Goal: Information Seeking & Learning: Find specific page/section

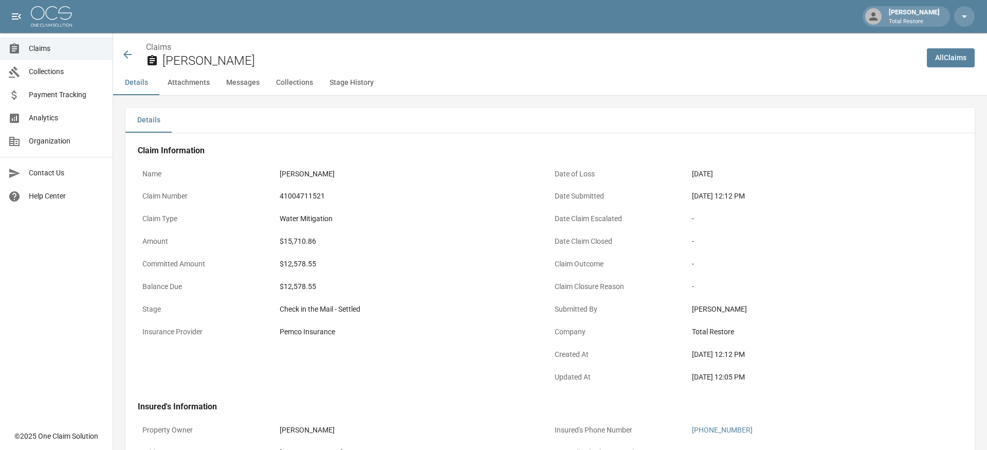
scroll to position [38, 0]
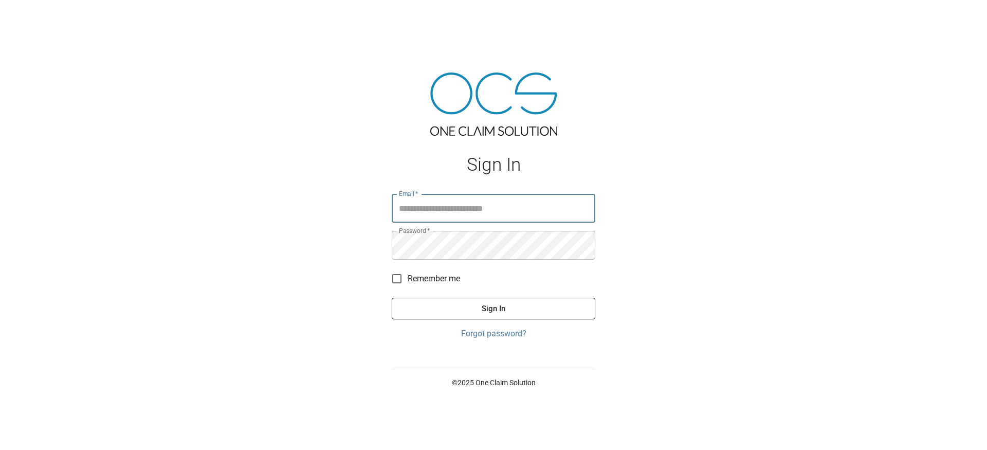
click at [528, 213] on input "Email   *" at bounding box center [494, 208] width 204 height 29
type input "**********"
click at [493, 308] on button "Sign In" at bounding box center [494, 309] width 204 height 22
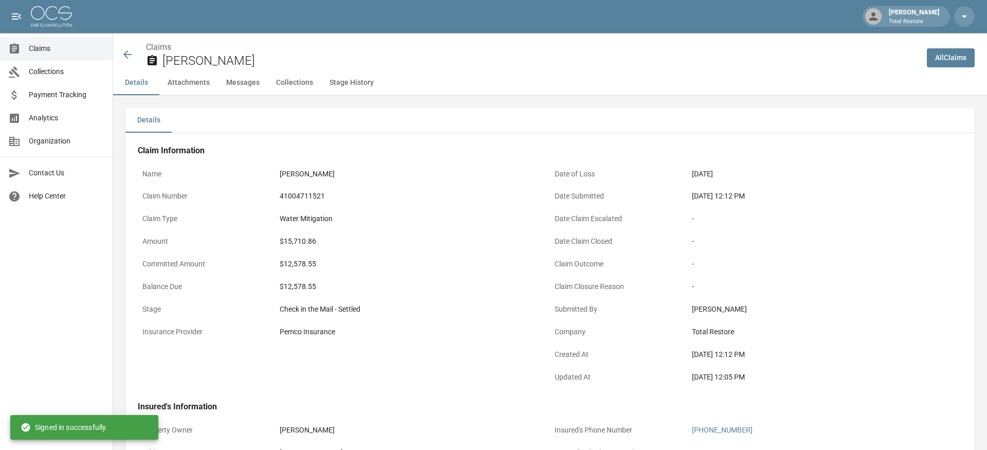
click at [127, 54] on icon at bounding box center [127, 54] width 8 height 8
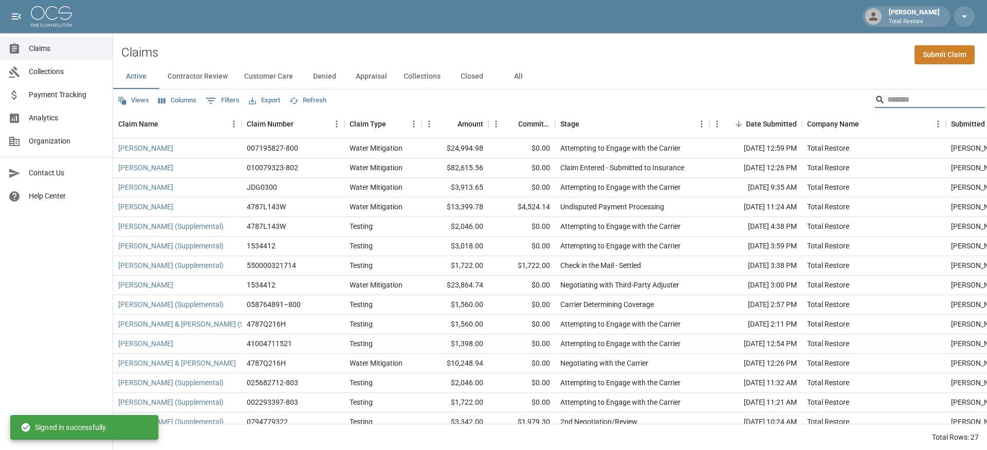
click at [900, 103] on input "Search" at bounding box center [928, 99] width 82 height 16
click at [518, 81] on button "All" at bounding box center [518, 76] width 46 height 25
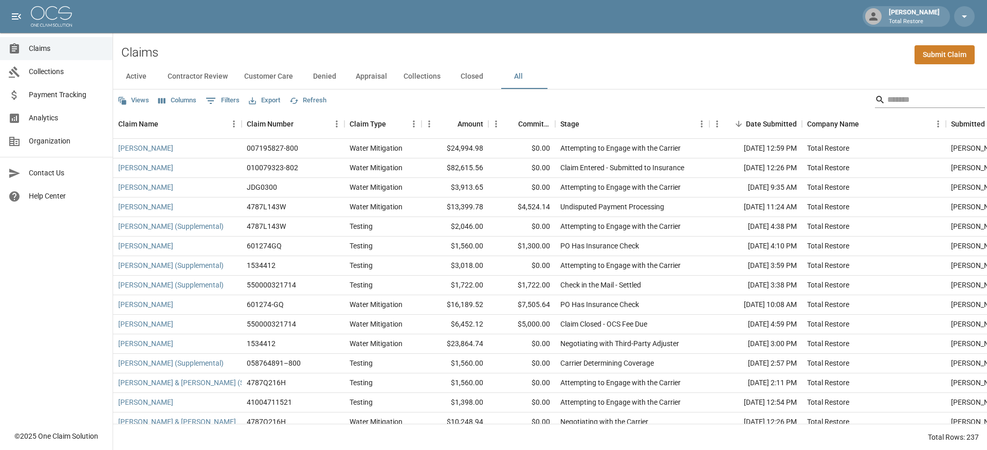
click at [887, 98] on input "Search" at bounding box center [928, 99] width 82 height 16
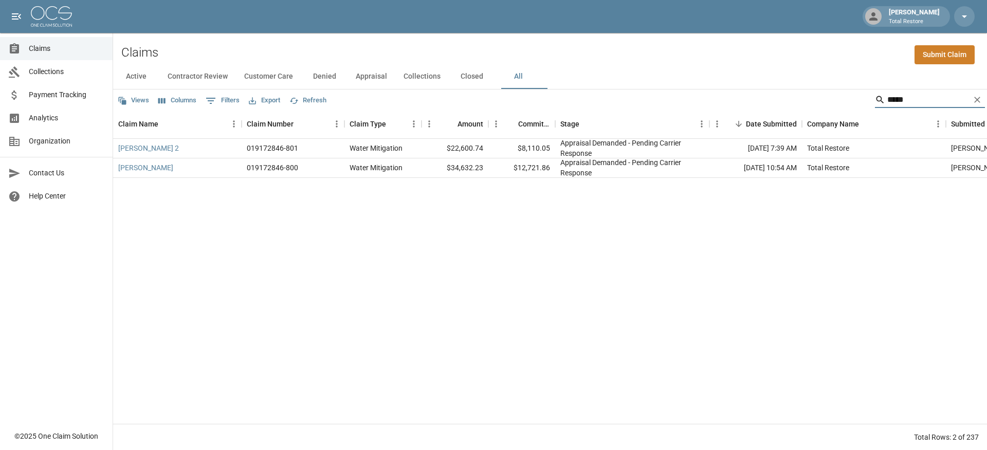
type input "*****"
drag, startPoint x: 885, startPoint y: 98, endPoint x: 483, endPoint y: 204, distance: 415.7
click at [483, 204] on div "[PERSON_NAME] 2 019172846-801 Water Mitigation $22,600.74 $8,110.05 Appraisal D…" at bounding box center [593, 281] width 961 height 285
click at [130, 148] on link "[PERSON_NAME] 2" at bounding box center [148, 148] width 61 height 10
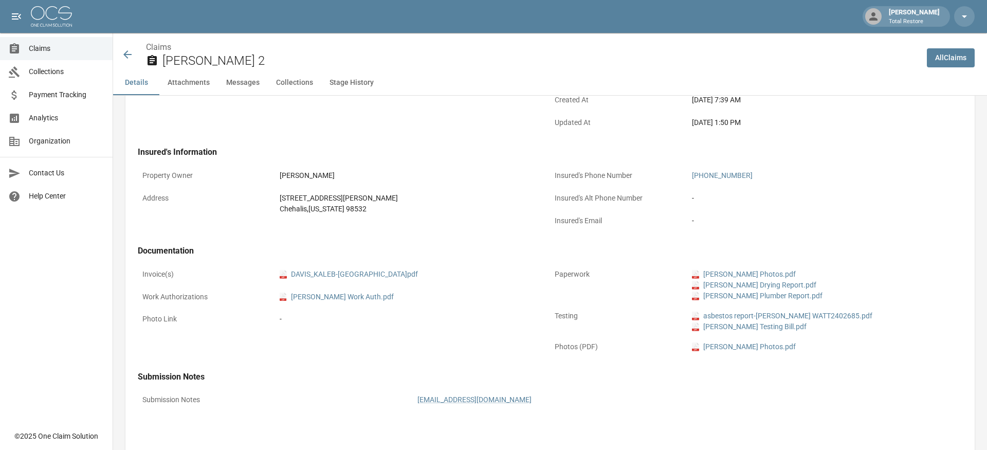
scroll to position [257, 0]
click at [737, 322] on link "pdf [PERSON_NAME] Testing Bill.pdf" at bounding box center [749, 324] width 115 height 11
click at [127, 54] on icon at bounding box center [127, 54] width 8 height 8
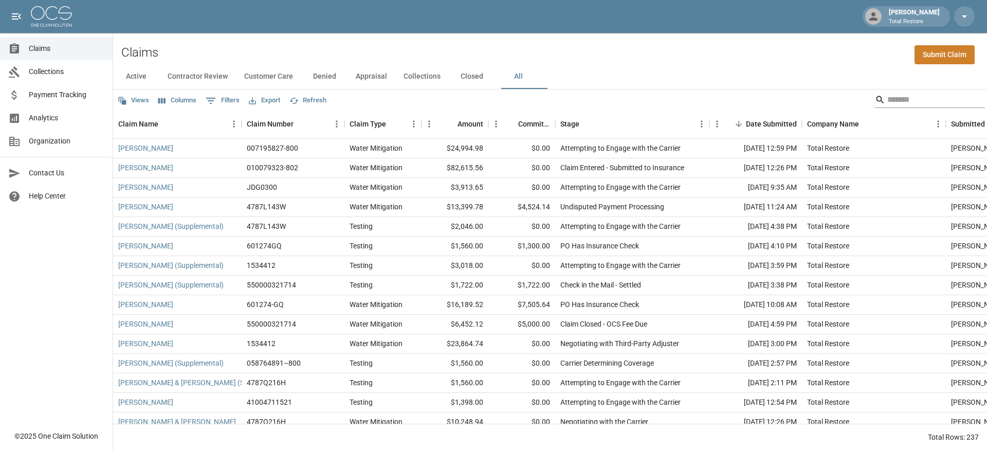
click at [890, 105] on input "Search" at bounding box center [928, 99] width 82 height 16
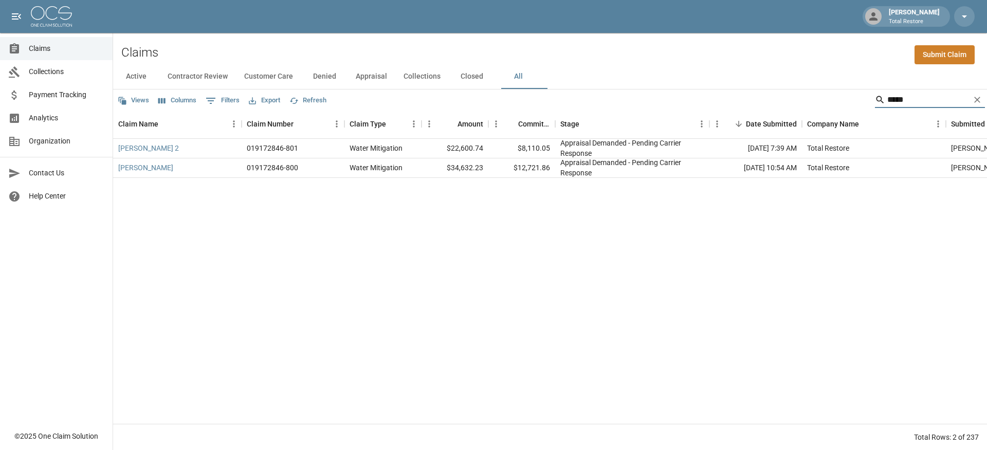
type input "*****"
drag, startPoint x: 888, startPoint y: 103, endPoint x: 154, endPoint y: 164, distance: 736.6
click at [154, 164] on link "[PERSON_NAME]" at bounding box center [145, 167] width 55 height 10
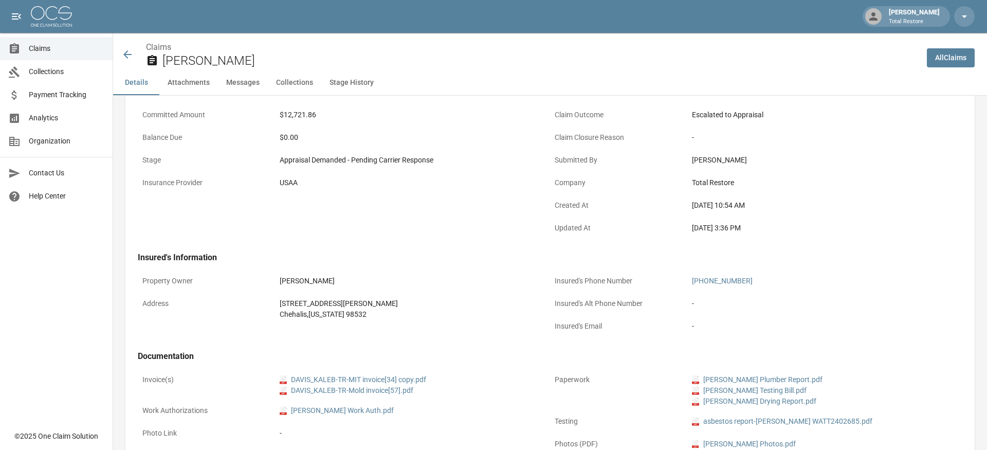
scroll to position [224, 0]
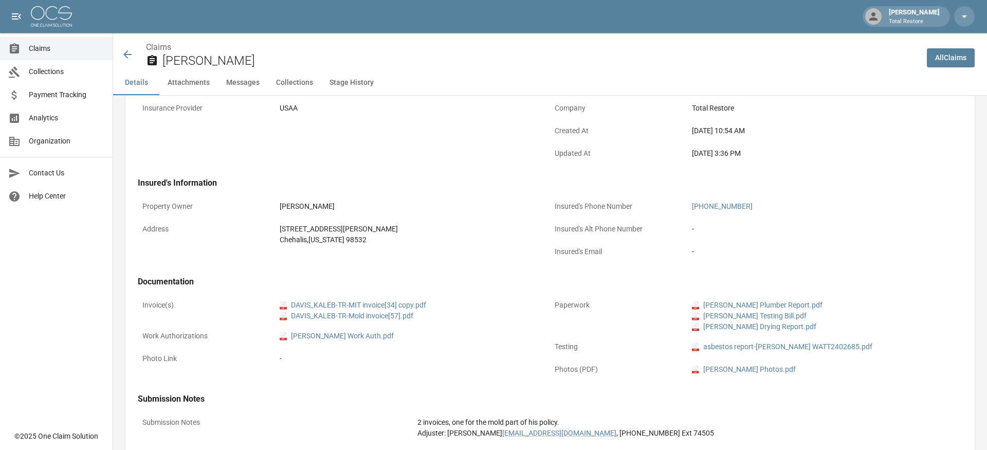
drag, startPoint x: 761, startPoint y: 344, endPoint x: 761, endPoint y: 333, distance: 10.8
click at [756, 313] on link "pdf [PERSON_NAME] Testing Bill.pdf" at bounding box center [749, 315] width 115 height 11
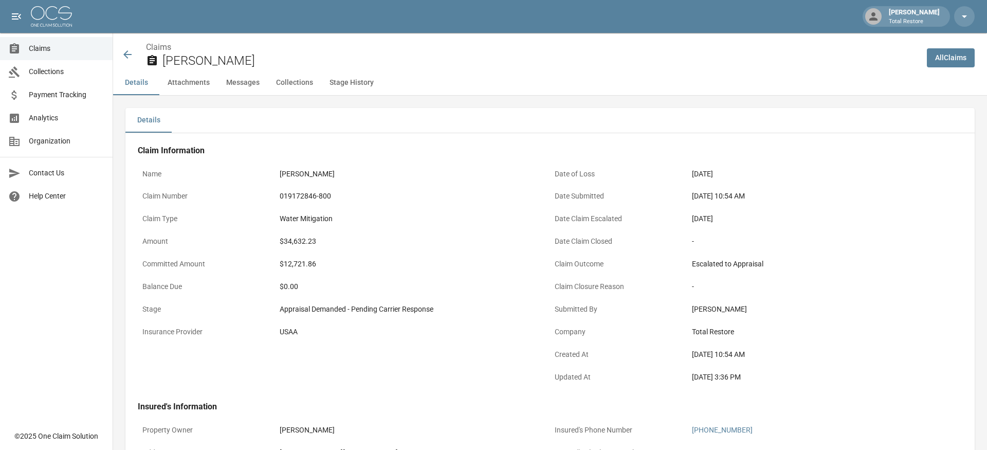
scroll to position [0, 0]
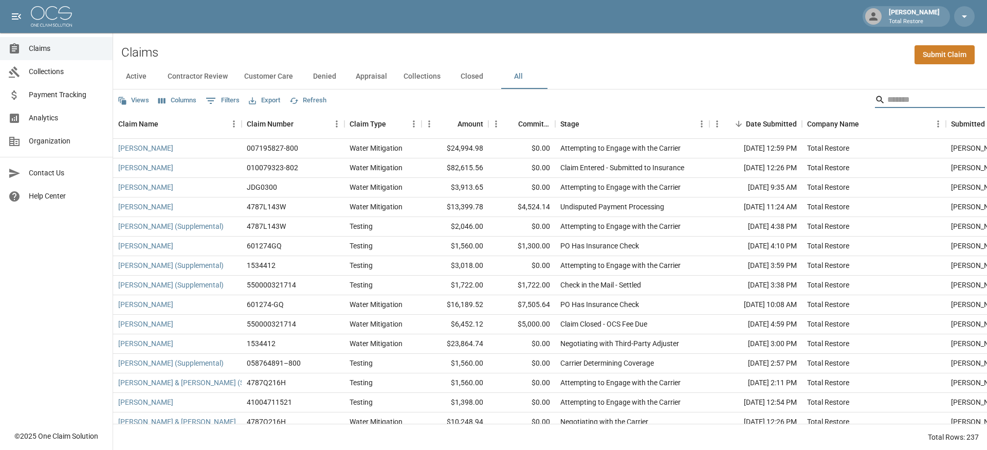
click at [926, 101] on input "Search" at bounding box center [928, 99] width 82 height 16
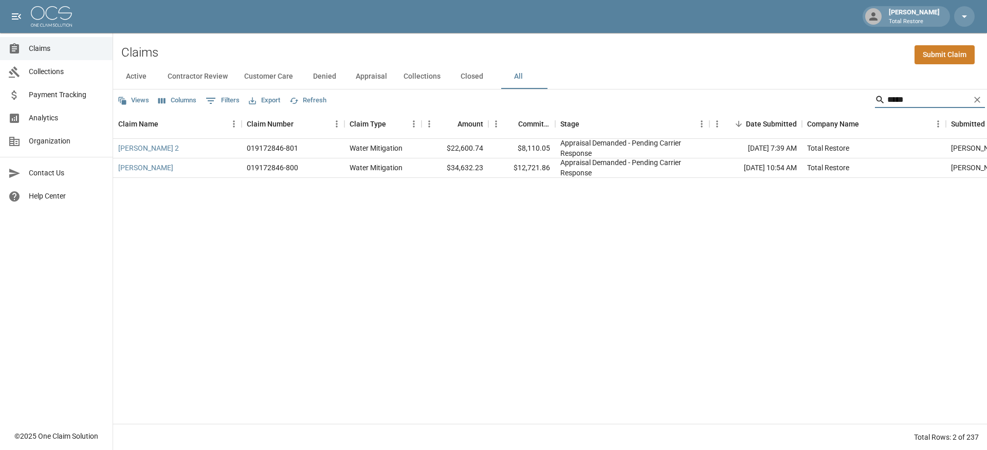
type input "*****"
drag, startPoint x: 872, startPoint y: 124, endPoint x: 141, endPoint y: 148, distance: 731.3
click at [141, 148] on link "[PERSON_NAME] 2" at bounding box center [148, 148] width 61 height 10
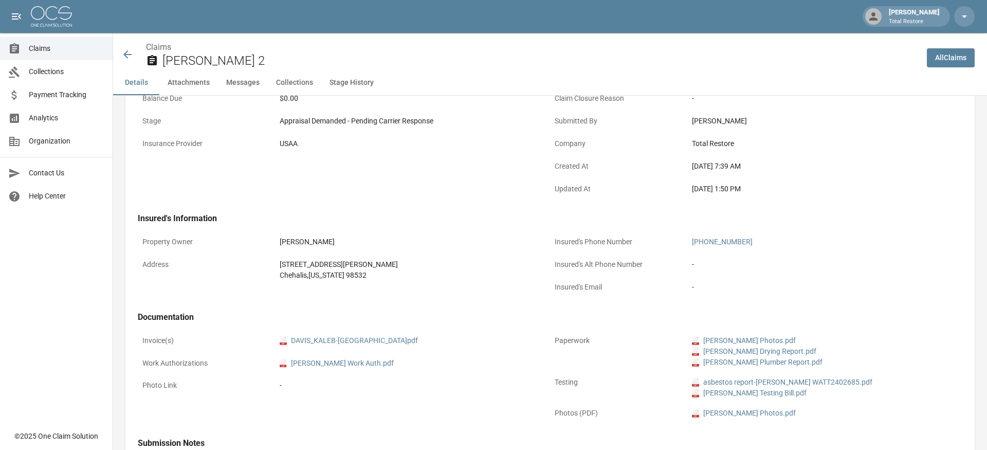
scroll to position [190, 0]
click at [739, 391] on link "pdf [PERSON_NAME] Testing Bill.pdf" at bounding box center [749, 391] width 115 height 11
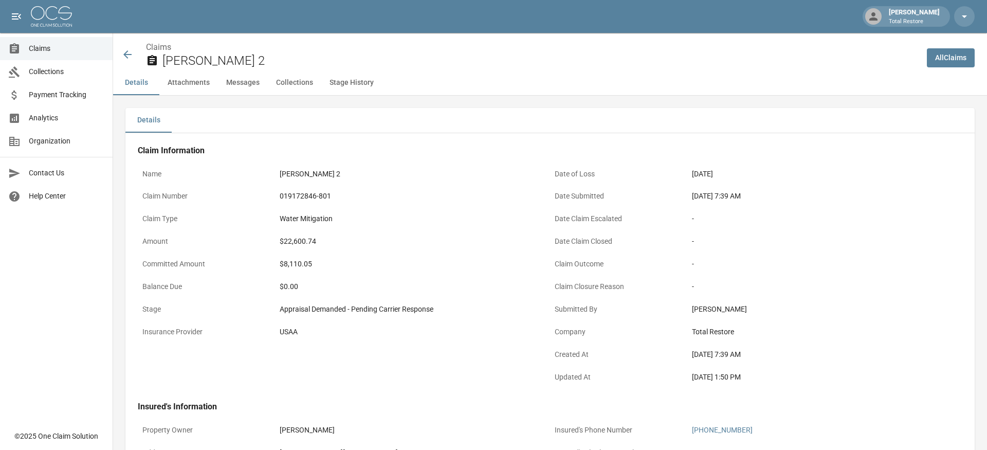
scroll to position [0, 0]
click at [125, 53] on icon at bounding box center [127, 54] width 8 height 8
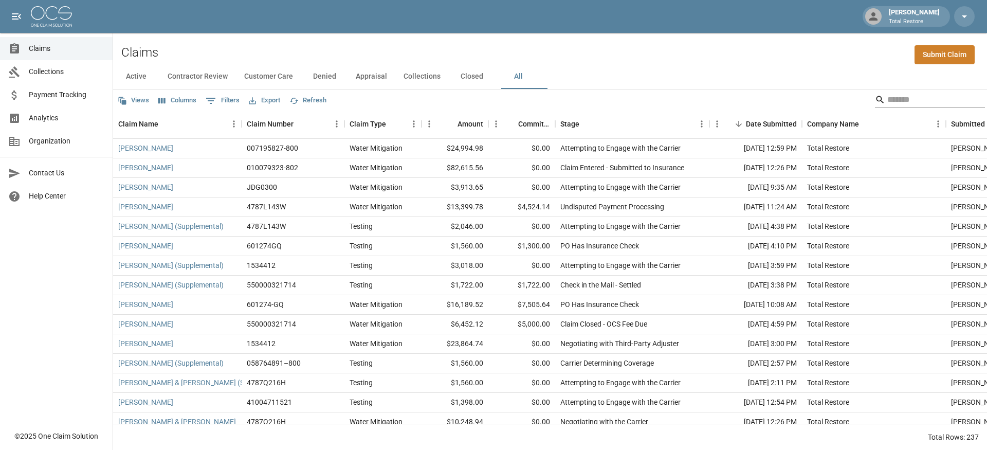
click at [892, 101] on input "Search" at bounding box center [928, 99] width 82 height 16
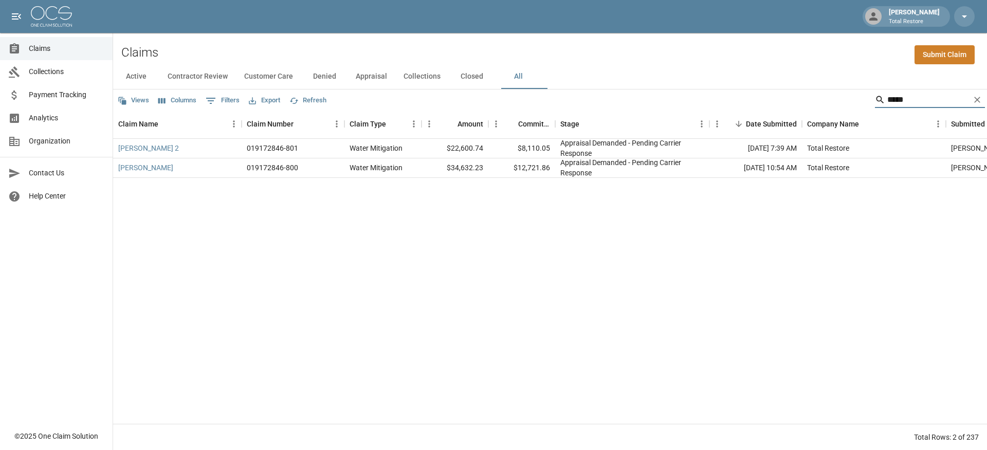
type input "*****"
drag, startPoint x: 892, startPoint y: 101, endPoint x: 145, endPoint y: 163, distance: 749.9
click at [145, 163] on link "[PERSON_NAME]" at bounding box center [145, 167] width 55 height 10
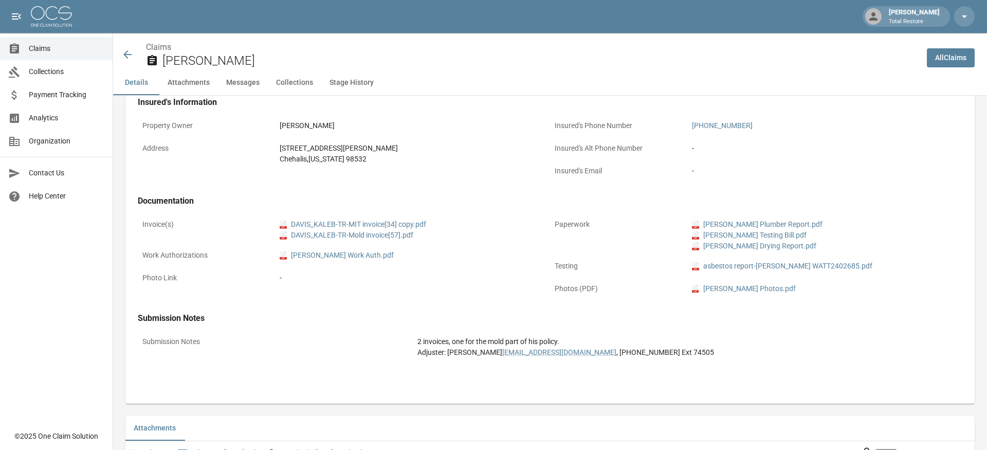
scroll to position [335, 0]
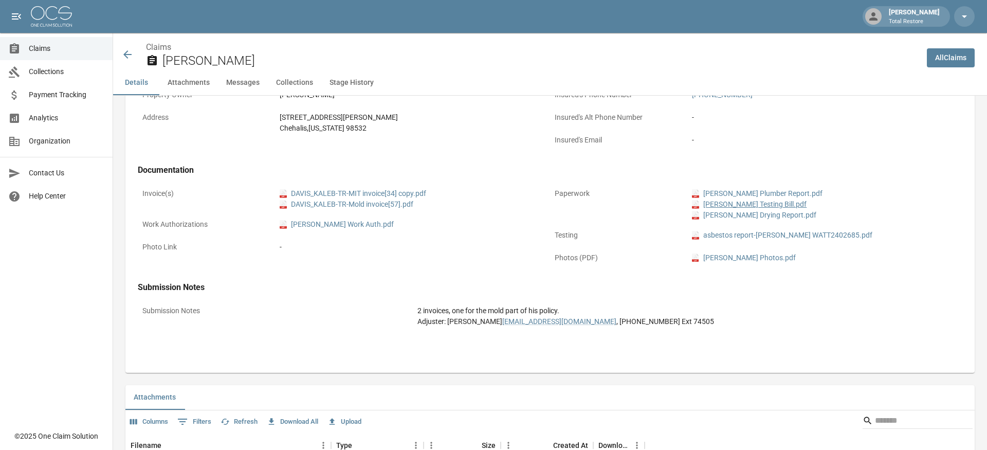
click at [748, 205] on link "pdf [PERSON_NAME] Testing Bill.pdf" at bounding box center [749, 204] width 115 height 11
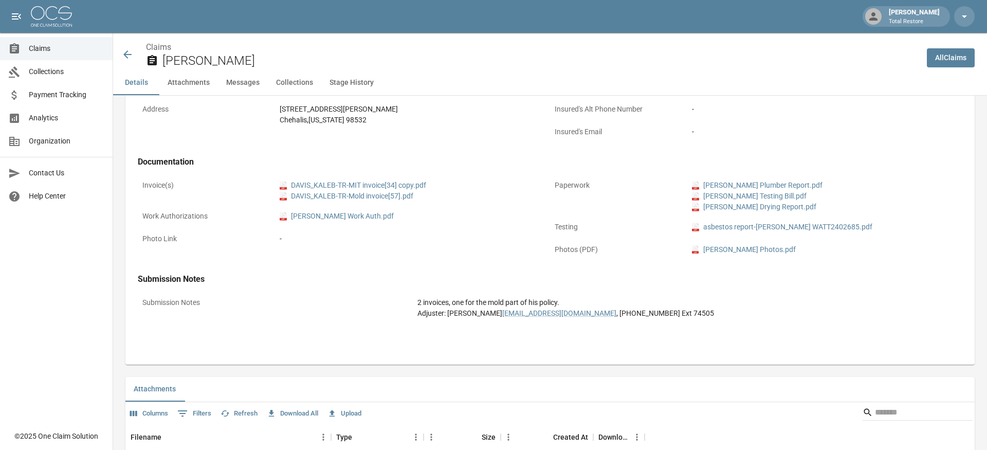
scroll to position [379, 0]
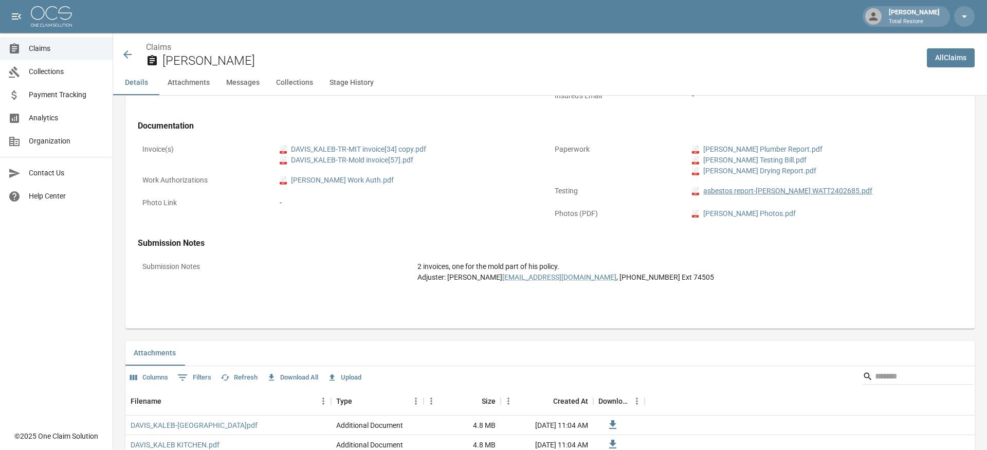
click at [773, 193] on link "pdf asbestos report-[PERSON_NAME] WATT2402685.pdf" at bounding box center [782, 191] width 180 height 11
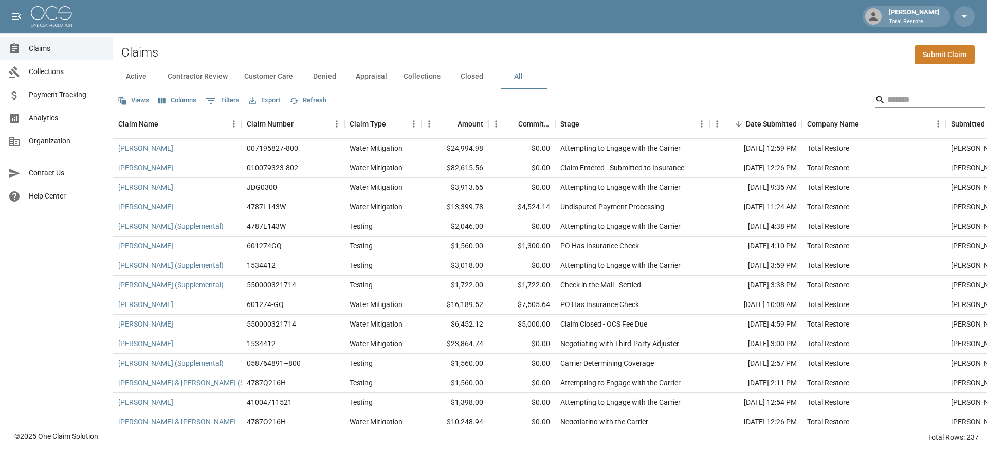
click at [930, 98] on input "Search" at bounding box center [928, 99] width 82 height 16
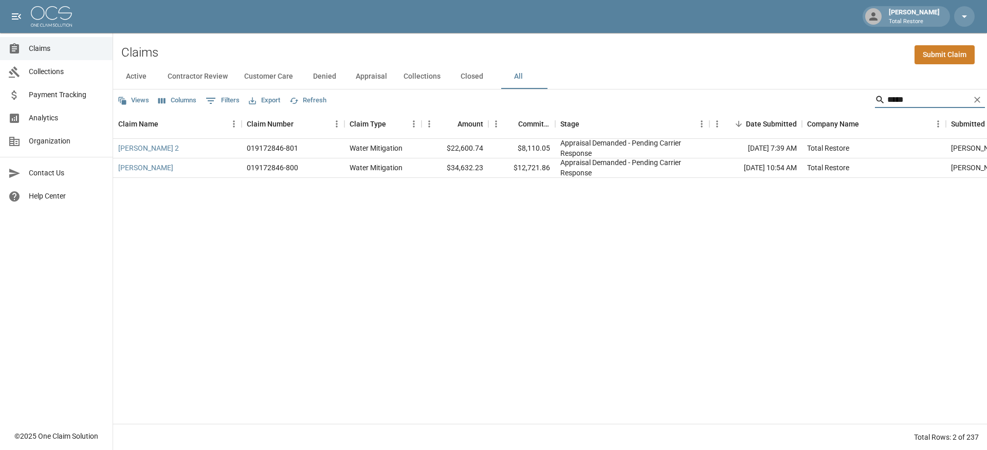
type input "*****"
drag, startPoint x: 930, startPoint y: 98, endPoint x: 149, endPoint y: 149, distance: 783.0
click at [149, 149] on link "[PERSON_NAME] 2" at bounding box center [148, 148] width 61 height 10
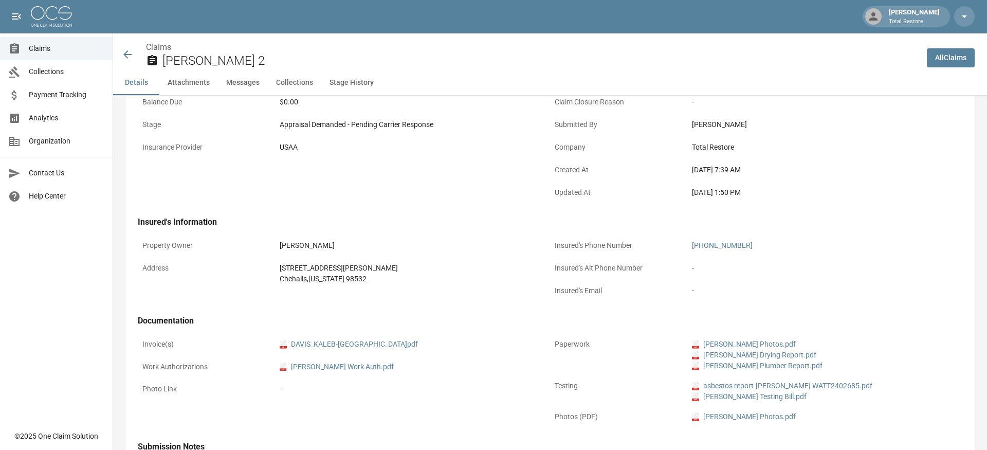
scroll to position [189, 0]
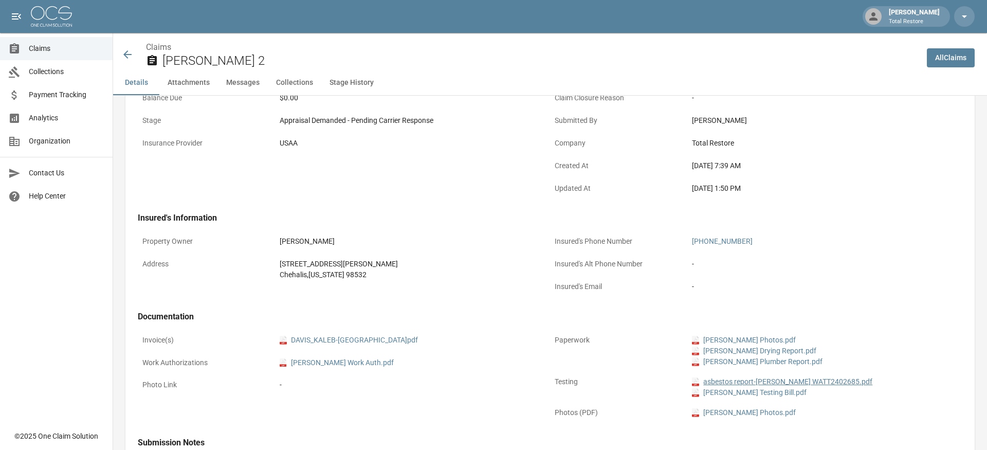
click at [756, 380] on link "pdf asbestos report-[PERSON_NAME] WATT2402685.pdf" at bounding box center [782, 381] width 180 height 11
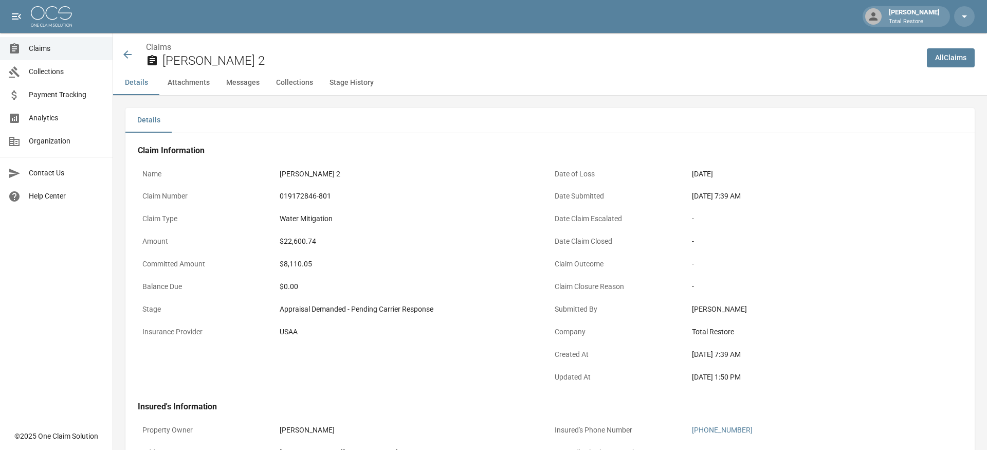
scroll to position [0, 0]
click at [125, 57] on icon at bounding box center [127, 54] width 8 height 8
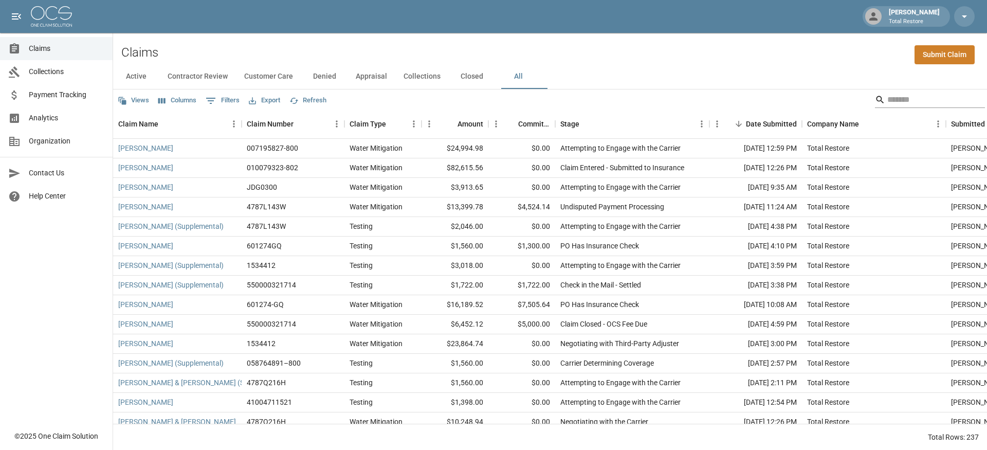
click at [895, 102] on input "Search" at bounding box center [928, 99] width 82 height 16
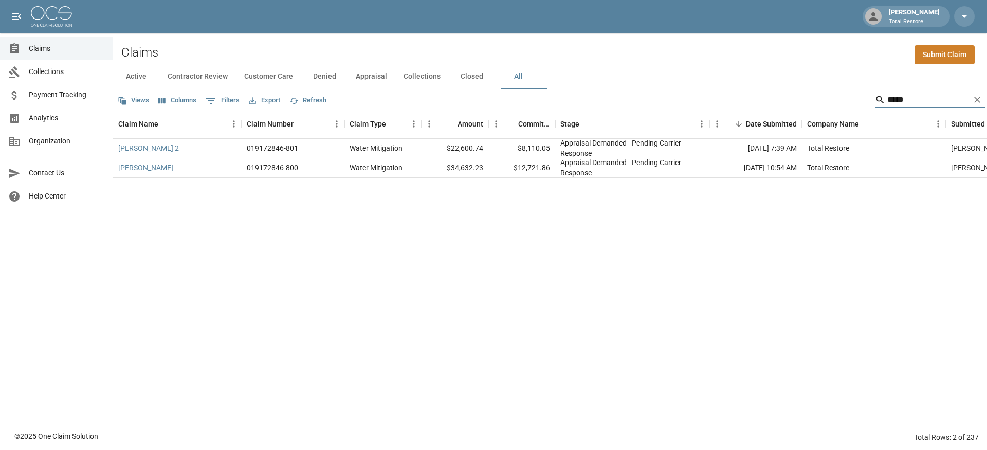
drag, startPoint x: 895, startPoint y: 102, endPoint x: 728, endPoint y: 300, distance: 259.3
click at [728, 300] on div "[PERSON_NAME] 2 019172846-801 Water Mitigation $22,600.74 $8,110.05 Appraisal D…" at bounding box center [593, 281] width 961 height 285
click at [905, 99] on input "*****" at bounding box center [928, 99] width 82 height 16
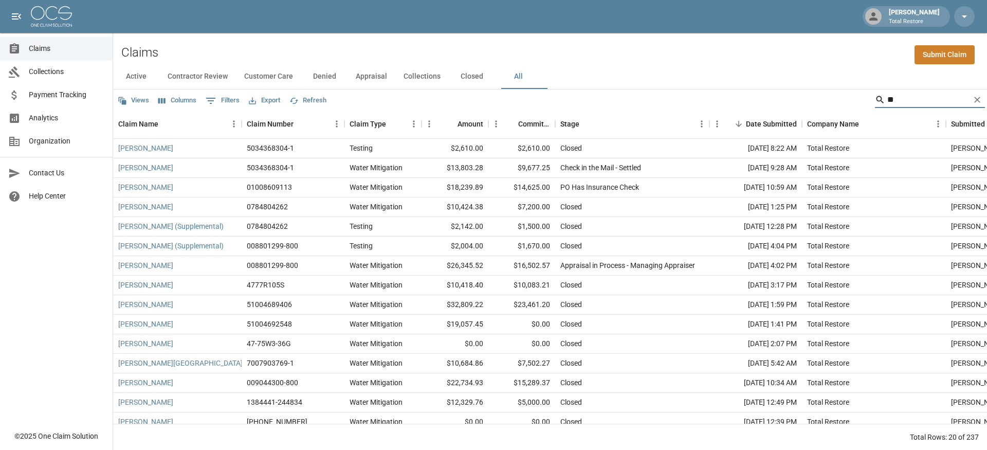
type input "*"
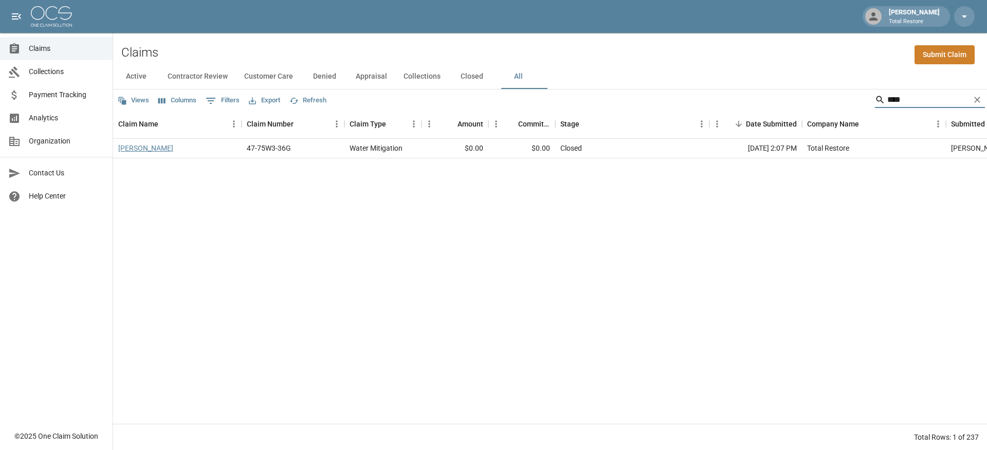
type input "****"
click at [148, 149] on link "[PERSON_NAME]" at bounding box center [145, 148] width 55 height 10
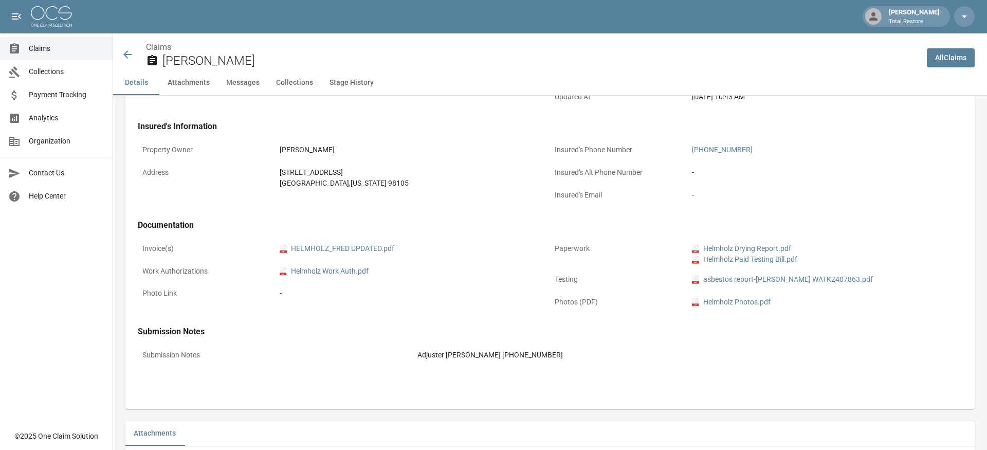
scroll to position [286, 0]
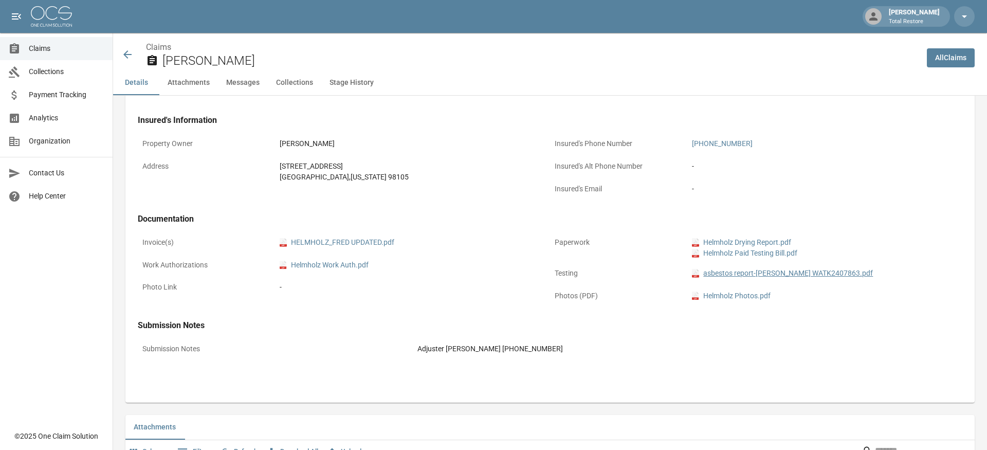
click at [769, 272] on link "pdf asbestos report-[PERSON_NAME] WATK2407863.pdf" at bounding box center [782, 273] width 181 height 11
click at [126, 53] on icon at bounding box center [127, 54] width 8 height 8
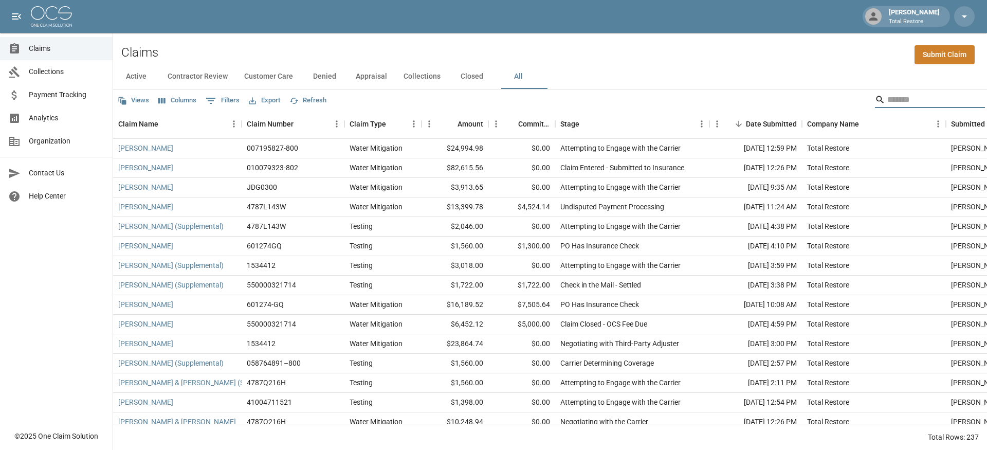
click at [901, 92] on input "Search" at bounding box center [928, 99] width 82 height 16
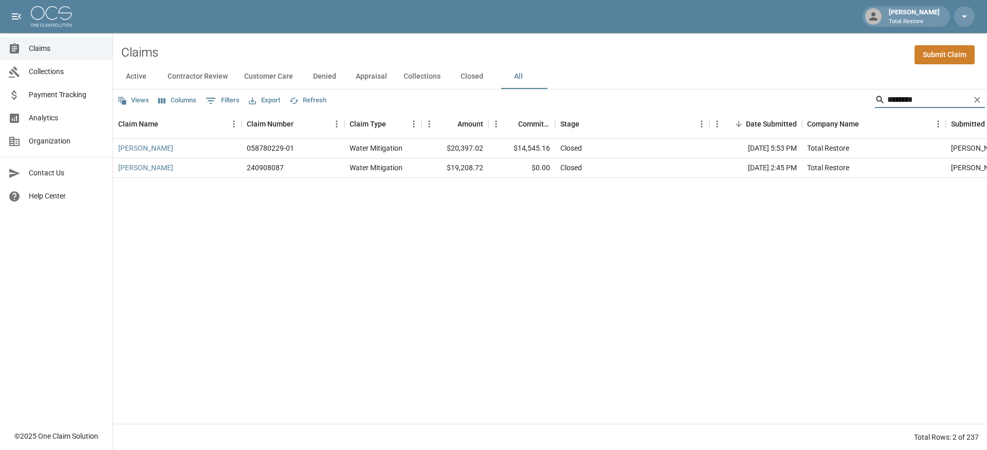
type input "********"
drag, startPoint x: 901, startPoint y: 92, endPoint x: 150, endPoint y: 170, distance: 755.0
click at [150, 170] on link "[PERSON_NAME]" at bounding box center [145, 167] width 55 height 10
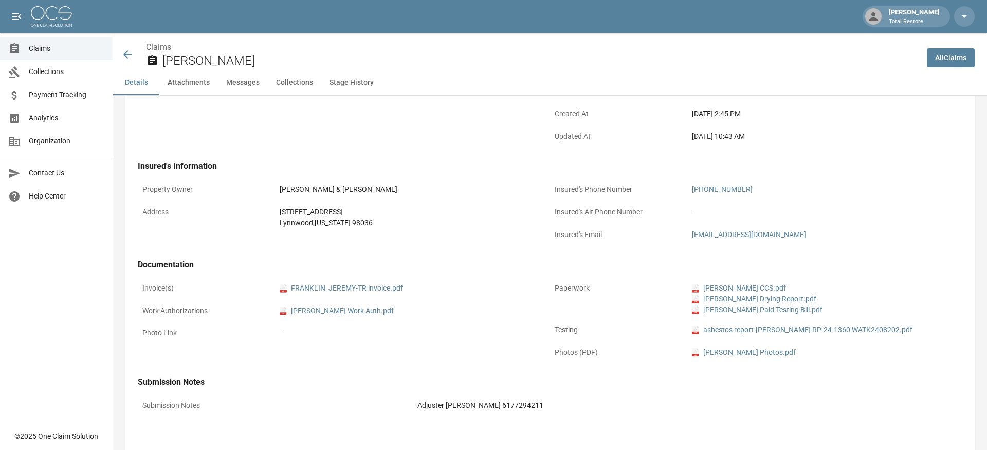
scroll to position [257, 0]
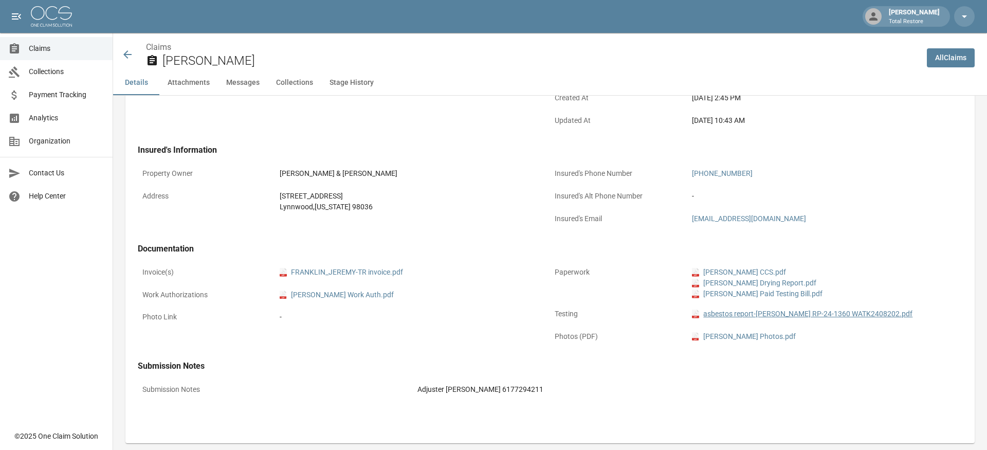
click at [732, 316] on link "pdf asbestos report-[PERSON_NAME] RP-24-1360 WATK2408202.pdf" at bounding box center [802, 313] width 221 height 11
click at [123, 62] on div "Claims [PERSON_NAME]" at bounding box center [519, 54] width 797 height 27
click at [125, 57] on icon at bounding box center [127, 54] width 12 height 12
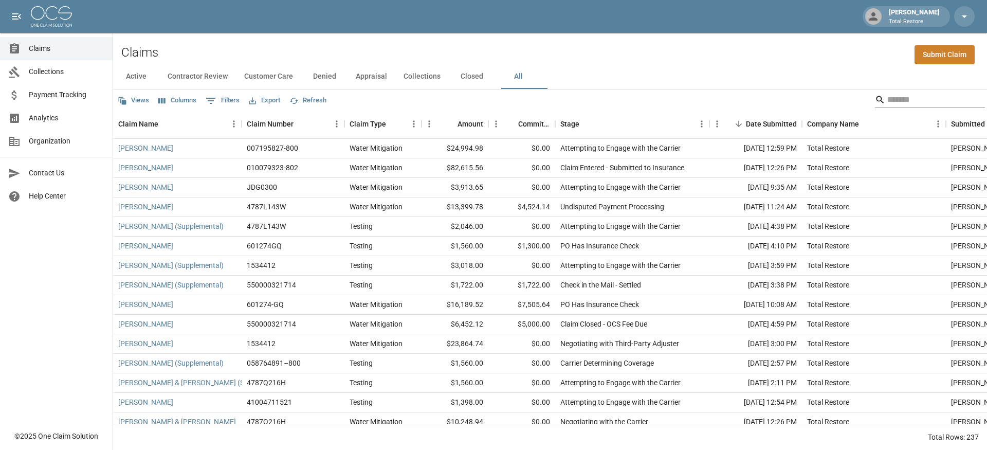
click at [892, 97] on input "Search" at bounding box center [928, 99] width 82 height 16
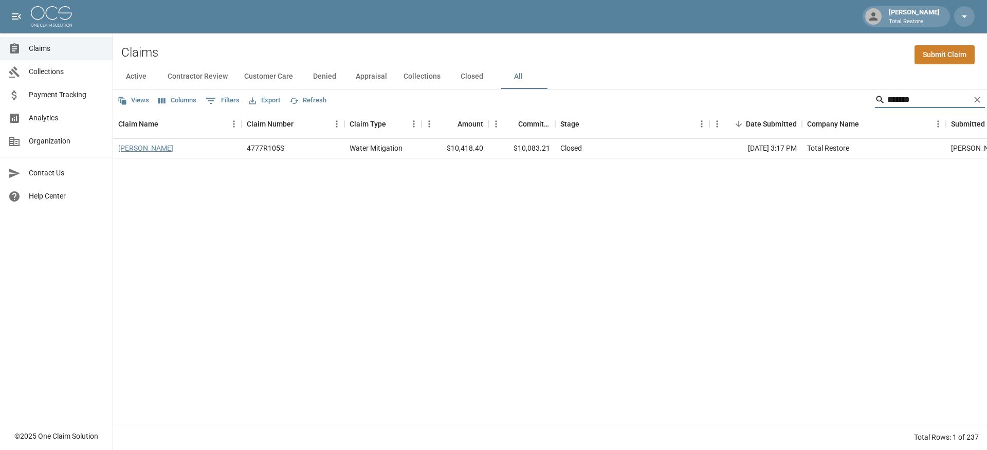
type input "*******"
click at [154, 150] on link "[PERSON_NAME]" at bounding box center [145, 148] width 55 height 10
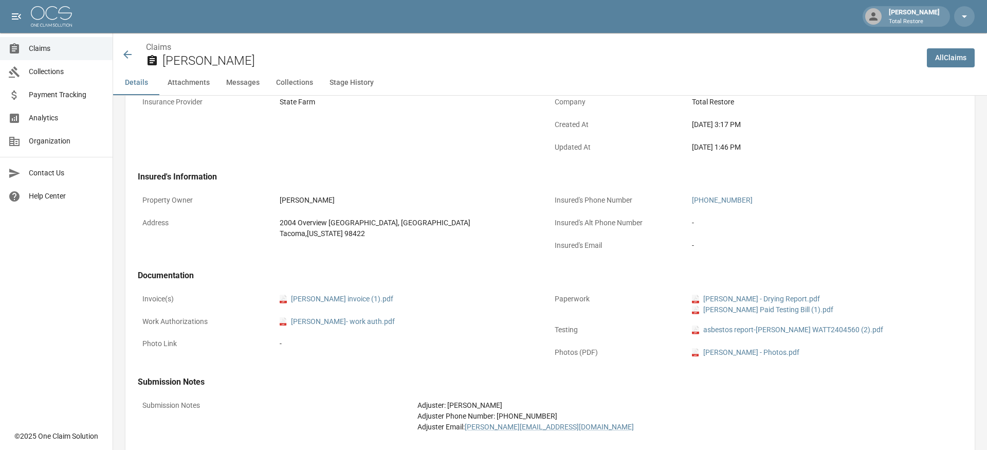
scroll to position [232, 0]
click at [720, 308] on link "pdf [PERSON_NAME] Paid Testing Bill (1).pdf" at bounding box center [762, 307] width 141 height 11
click at [134, 51] on div "[PERSON_NAME]" at bounding box center [519, 54] width 797 height 27
click at [131, 53] on icon at bounding box center [127, 54] width 12 height 12
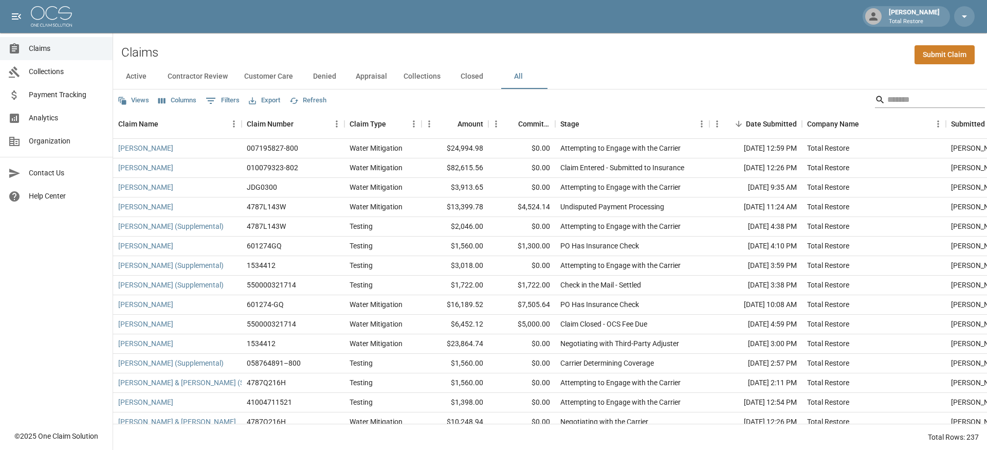
click at [899, 98] on input "Search" at bounding box center [928, 99] width 82 height 16
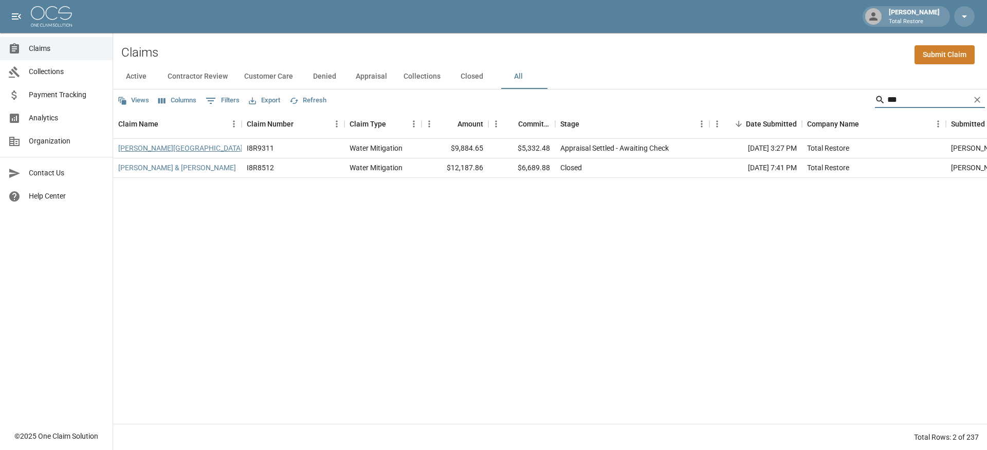
type input "***"
click at [142, 149] on link "[PERSON_NAME][GEOGRAPHIC_DATA]" at bounding box center [180, 148] width 124 height 10
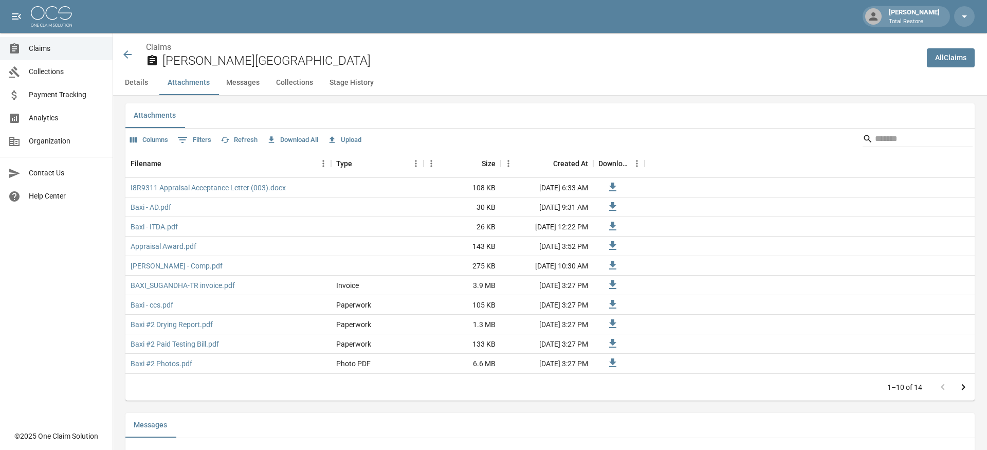
scroll to position [606, 0]
click at [204, 343] on link "Baxi #2 Paid Testing Bill.pdf" at bounding box center [175, 346] width 88 height 10
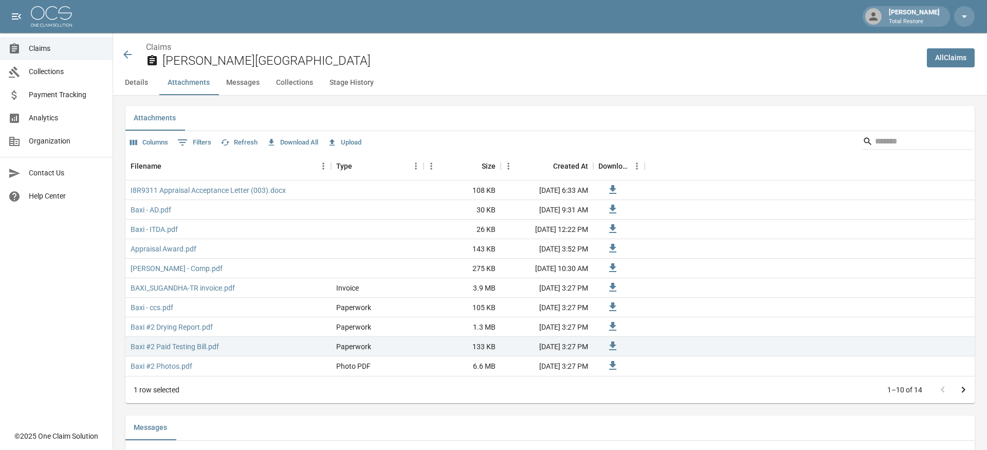
click at [136, 52] on div "Claims [PERSON_NAME][GEOGRAPHIC_DATA]" at bounding box center [519, 54] width 797 height 27
click at [132, 54] on icon at bounding box center [127, 54] width 12 height 12
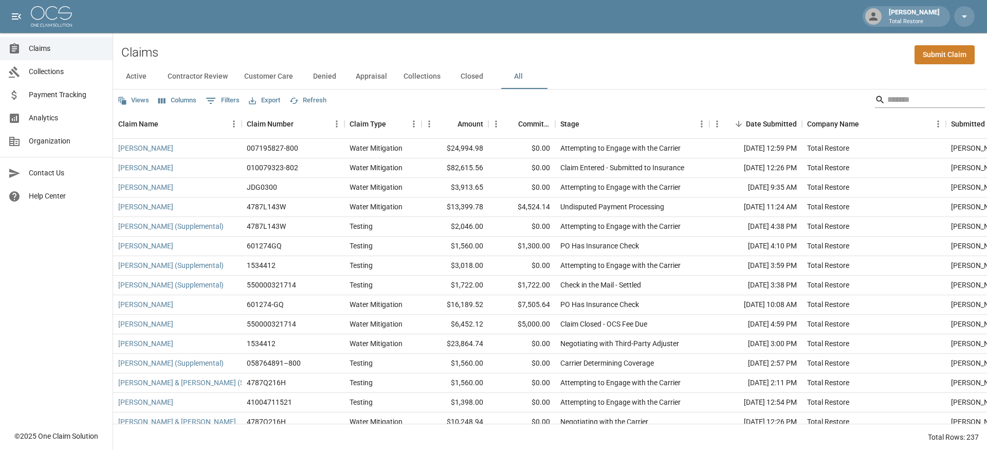
click at [887, 97] on input "Search" at bounding box center [928, 99] width 82 height 16
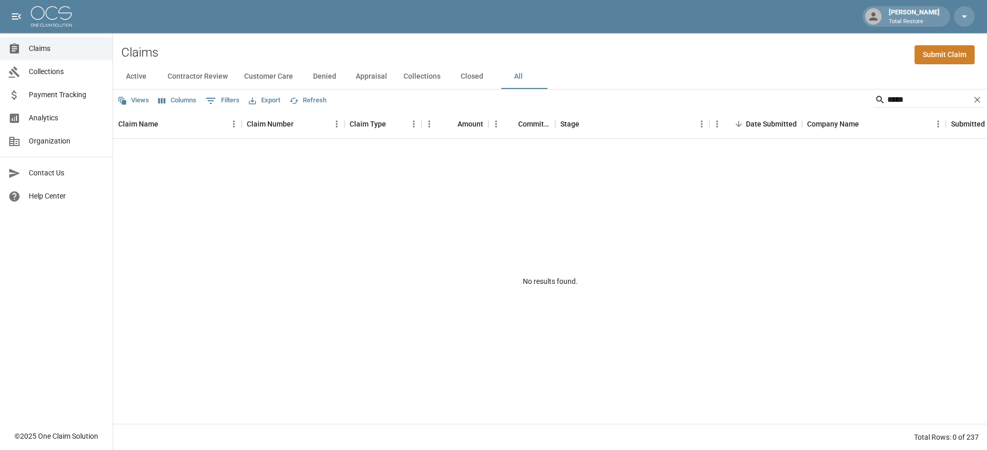
drag, startPoint x: 883, startPoint y: 97, endPoint x: 137, endPoint y: 148, distance: 747.6
click at [921, 96] on input "*****" at bounding box center [928, 99] width 82 height 16
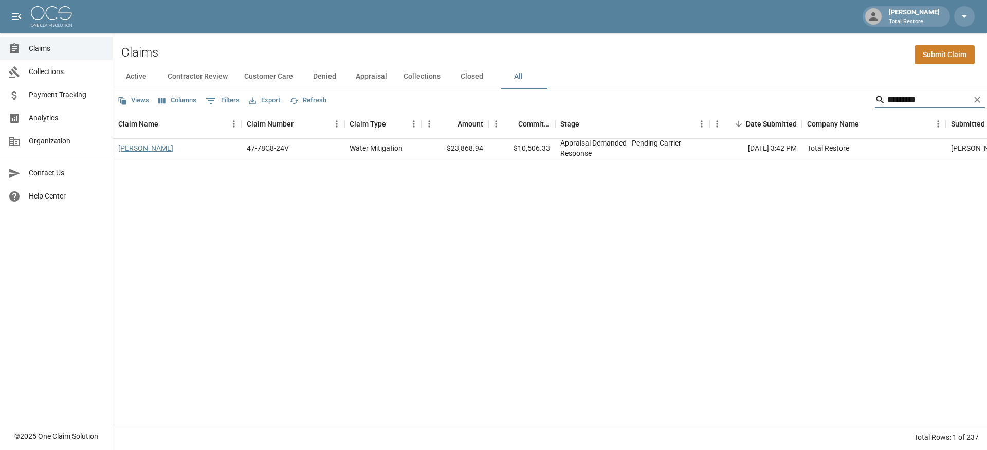
type input "*********"
click at [150, 149] on link "[PERSON_NAME]" at bounding box center [145, 148] width 55 height 10
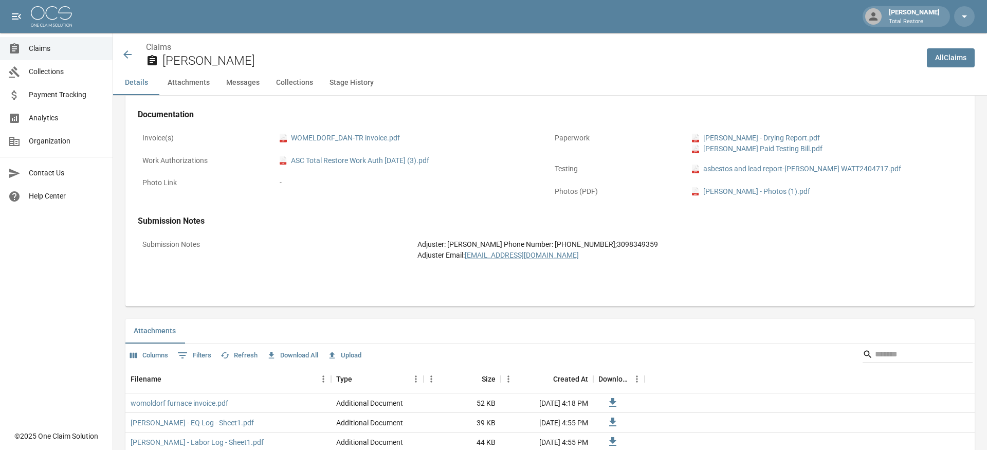
scroll to position [387, 0]
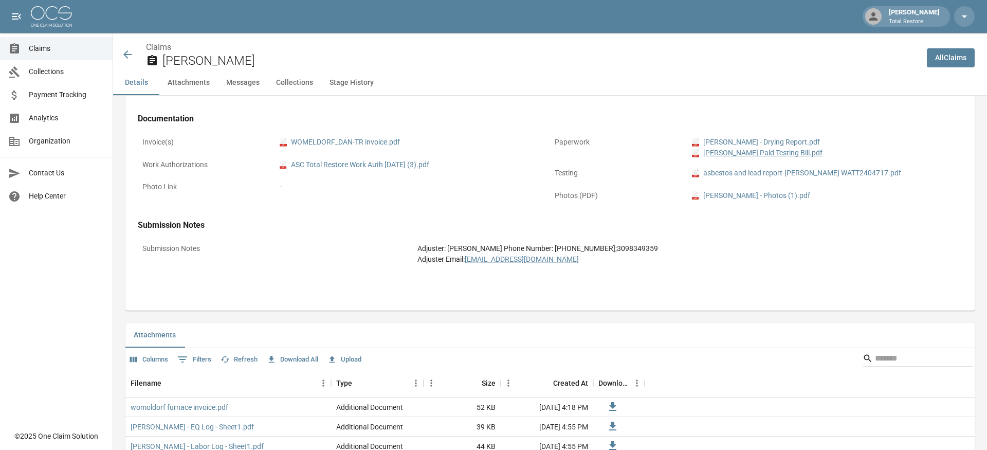
click at [756, 150] on link "pdf [PERSON_NAME] Paid Testing Bill.pdf" at bounding box center [757, 153] width 131 height 11
click at [127, 58] on icon at bounding box center [127, 54] width 12 height 12
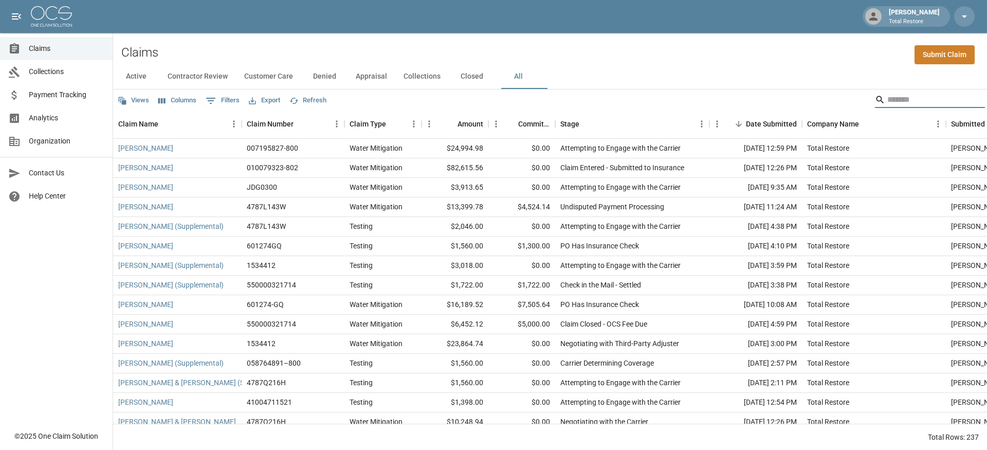
click at [889, 97] on input "Search" at bounding box center [928, 99] width 82 height 16
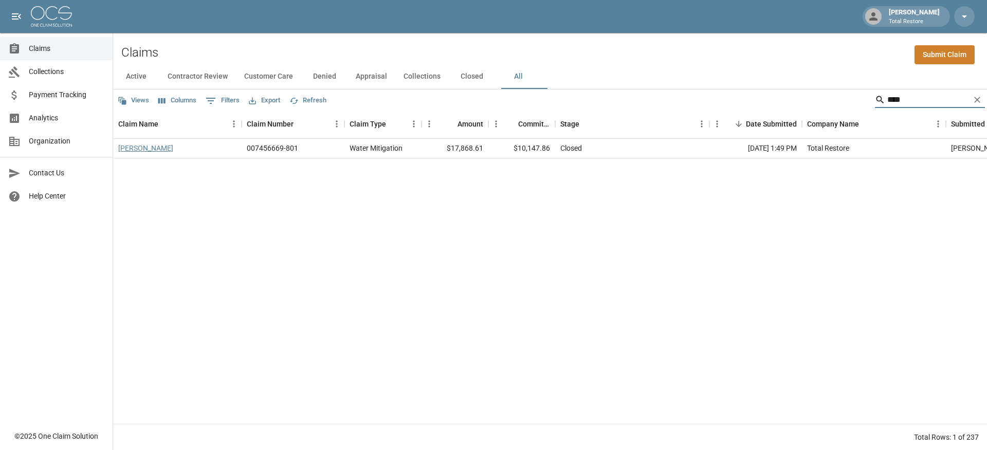
type input "****"
click at [148, 149] on link "[PERSON_NAME]" at bounding box center [145, 148] width 55 height 10
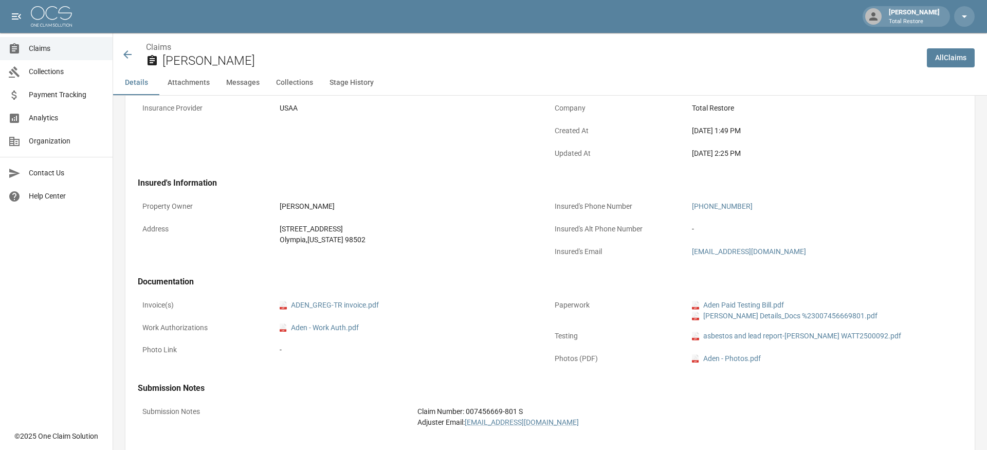
scroll to position [243, 0]
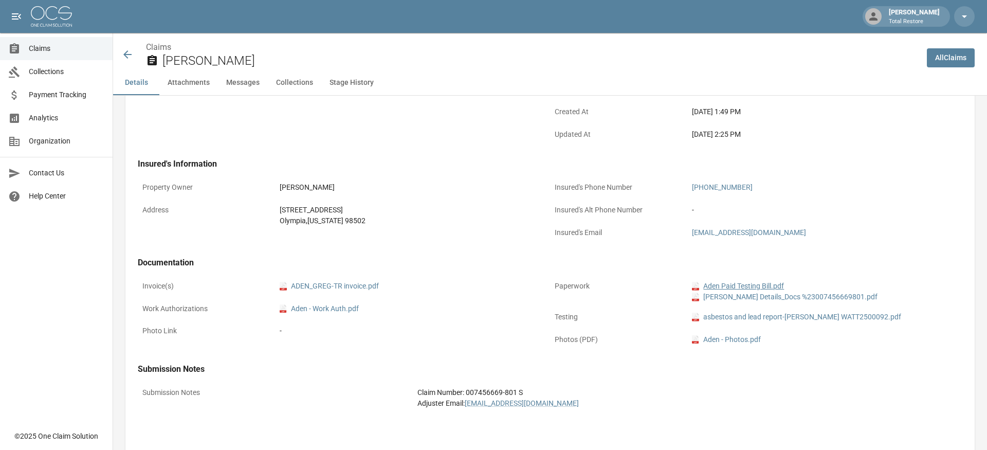
click at [730, 284] on link "pdf Aden Paid Testing Bill.pdf" at bounding box center [738, 286] width 92 height 11
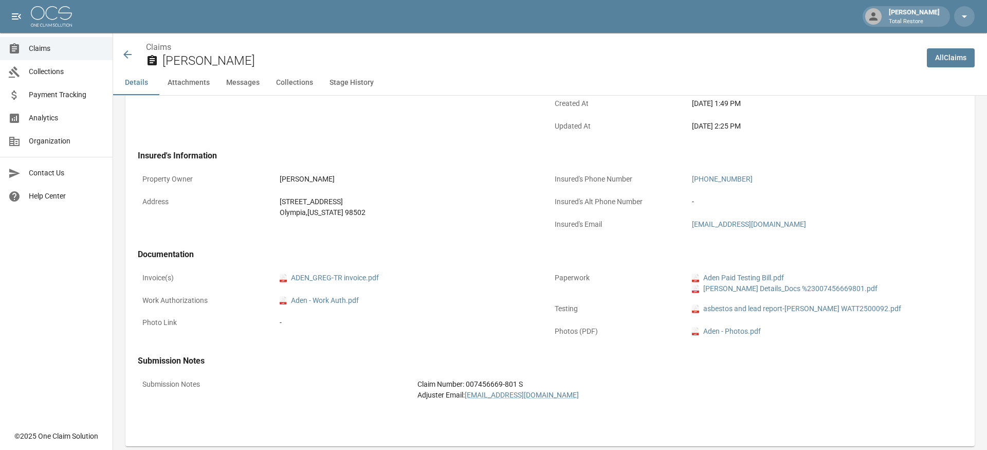
scroll to position [251, 0]
click at [130, 58] on icon at bounding box center [127, 54] width 12 height 12
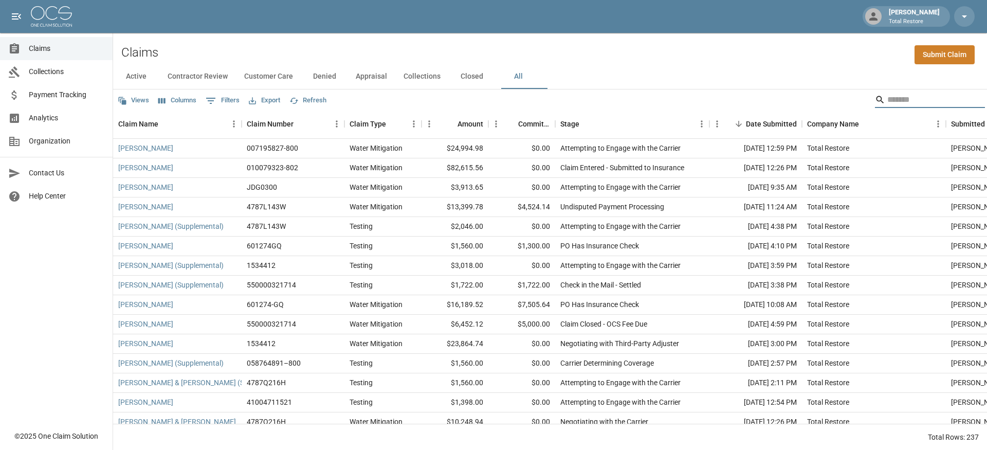
click at [911, 98] on input "Search" at bounding box center [928, 99] width 82 height 16
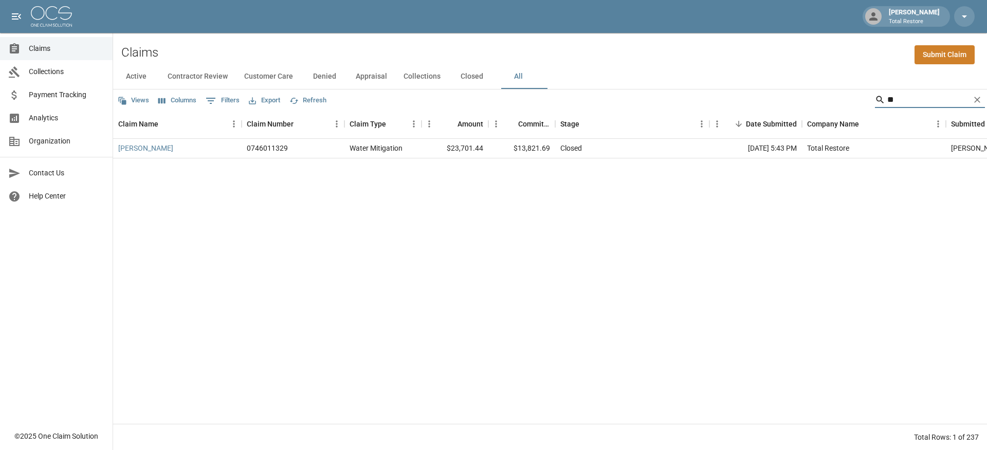
type input "*"
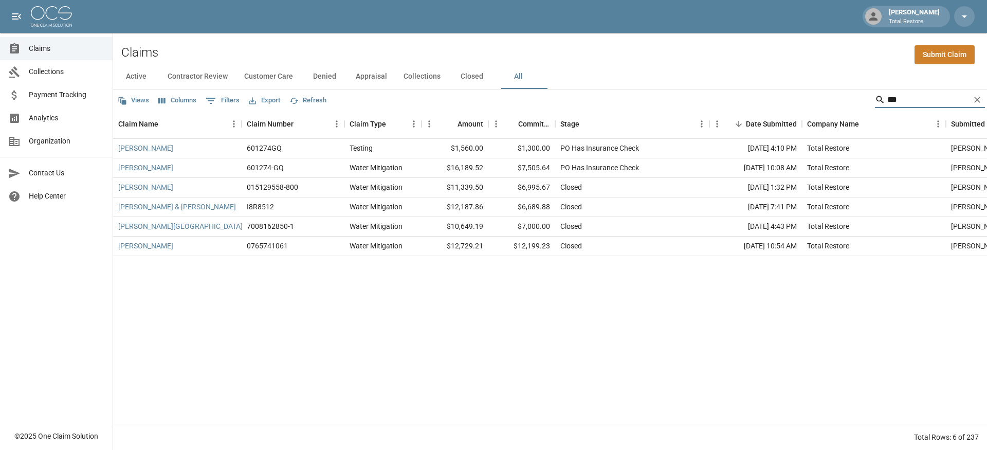
drag, startPoint x: 884, startPoint y: 98, endPoint x: 835, endPoint y: 98, distance: 48.8
click at [835, 98] on div "Views Columns 0 Filters Export Refresh ***" at bounding box center [550, 99] width 874 height 21
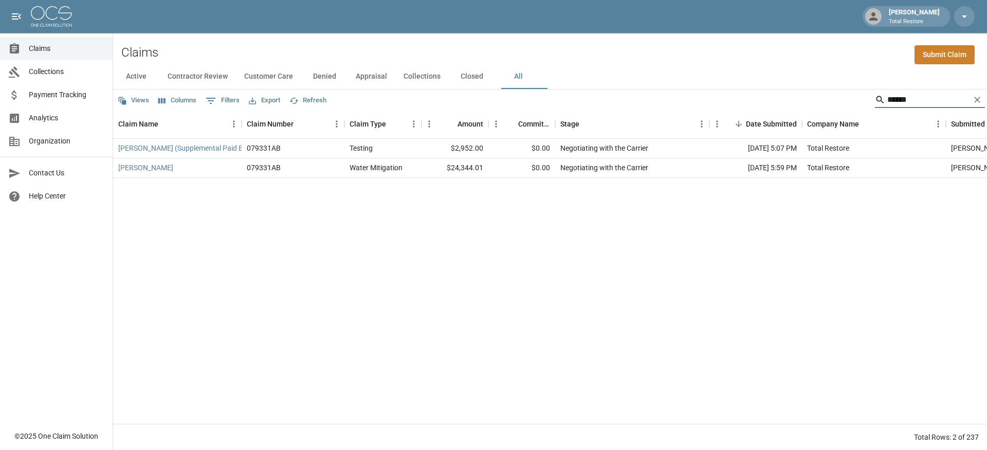
drag, startPoint x: 900, startPoint y: 100, endPoint x: 819, endPoint y: 80, distance: 83.0
click at [819, 80] on div "Active Contractor Review Customer Care Denied Appraisal Collections Closed All …" at bounding box center [550, 257] width 874 height 386
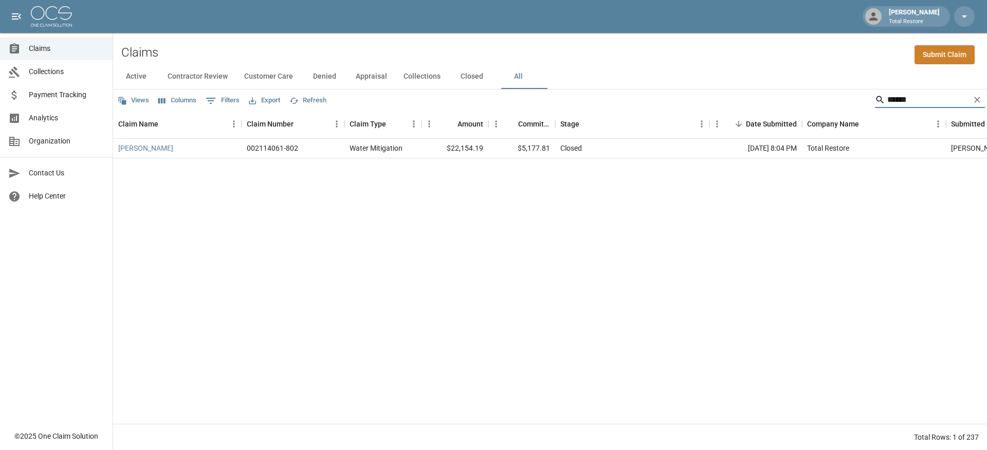
type input "******"
click at [976, 98] on icon "Clear" at bounding box center [977, 100] width 6 height 6
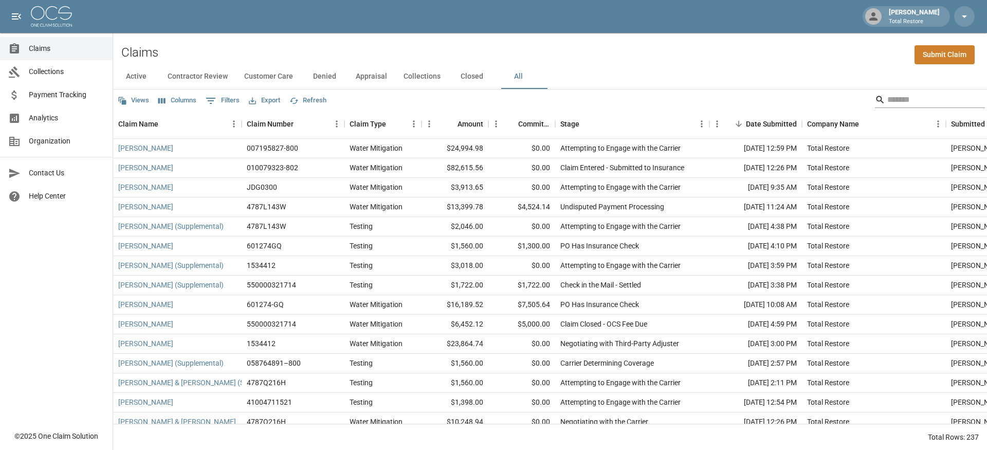
click at [887, 99] on input "Search" at bounding box center [928, 99] width 82 height 16
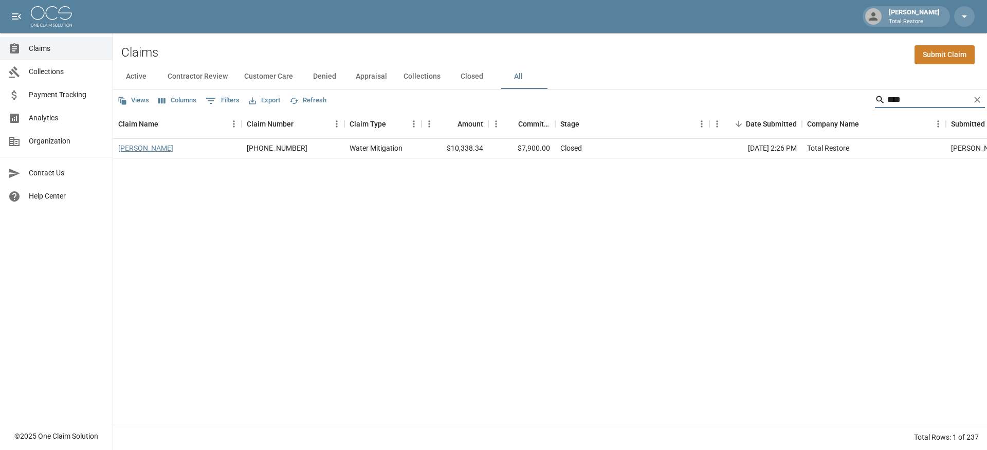
type input "****"
click at [144, 149] on link "[PERSON_NAME]" at bounding box center [145, 148] width 55 height 10
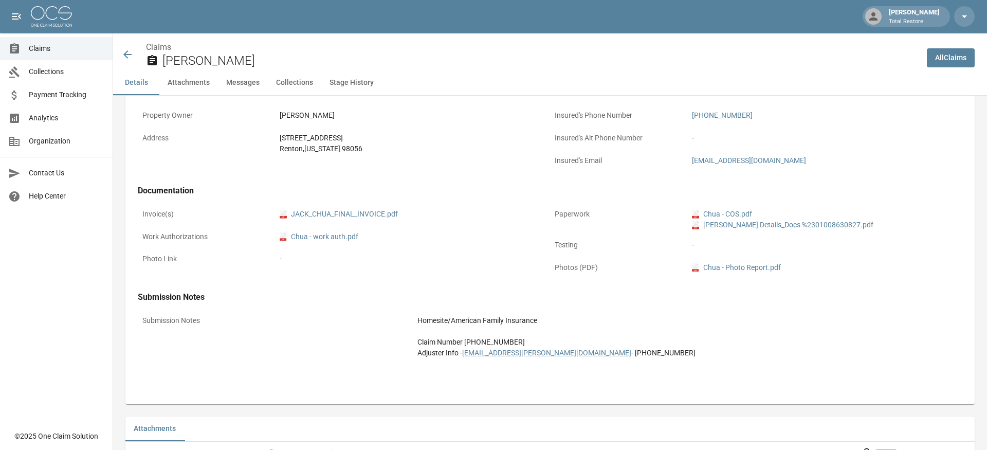
scroll to position [316, 0]
click at [27, 1] on div "[PERSON_NAME] Total Restore" at bounding box center [493, 16] width 987 height 33
click at [124, 56] on icon at bounding box center [127, 54] width 12 height 12
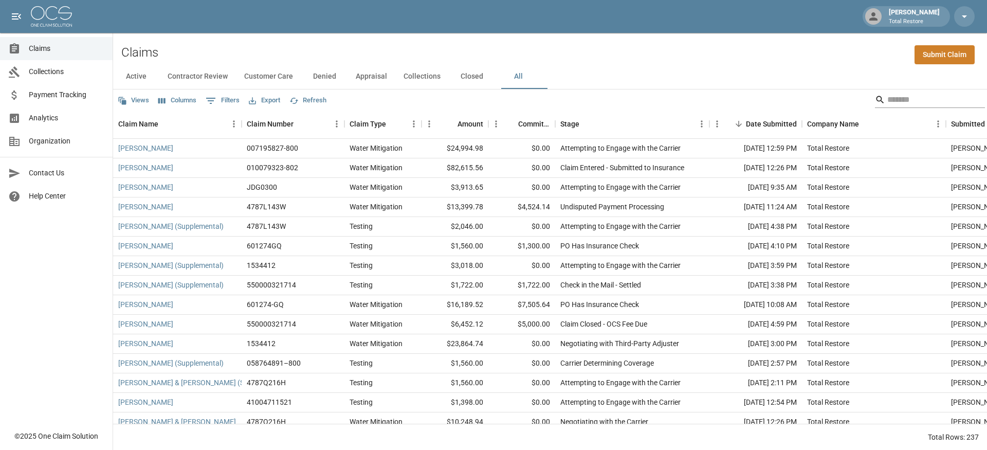
click at [887, 95] on input "Search" at bounding box center [928, 99] width 82 height 16
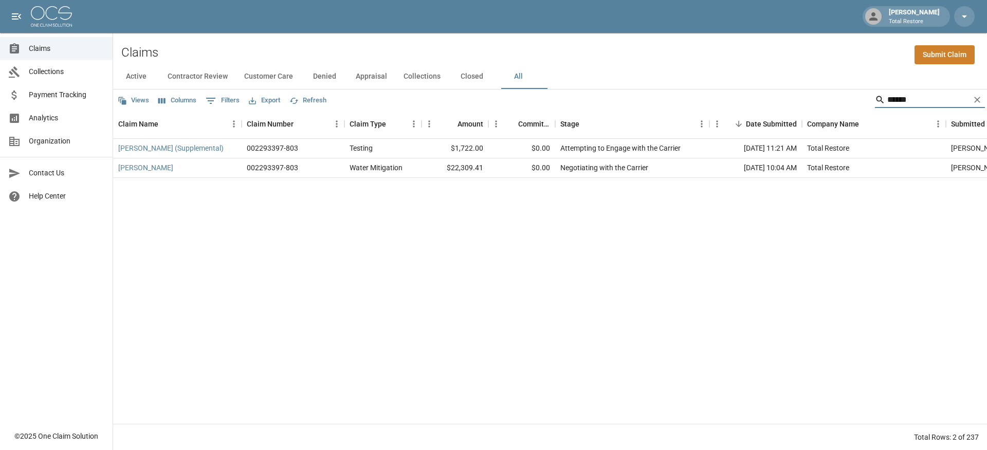
drag, startPoint x: 907, startPoint y: 100, endPoint x: 796, endPoint y: 92, distance: 111.3
click at [796, 92] on div "Views Columns 0 Filters Export Refresh ******" at bounding box center [550, 99] width 874 height 21
drag, startPoint x: 922, startPoint y: 102, endPoint x: 856, endPoint y: 102, distance: 66.3
click at [875, 102] on div "*******" at bounding box center [930, 99] width 110 height 16
drag, startPoint x: 909, startPoint y: 102, endPoint x: 820, endPoint y: 101, distance: 89.4
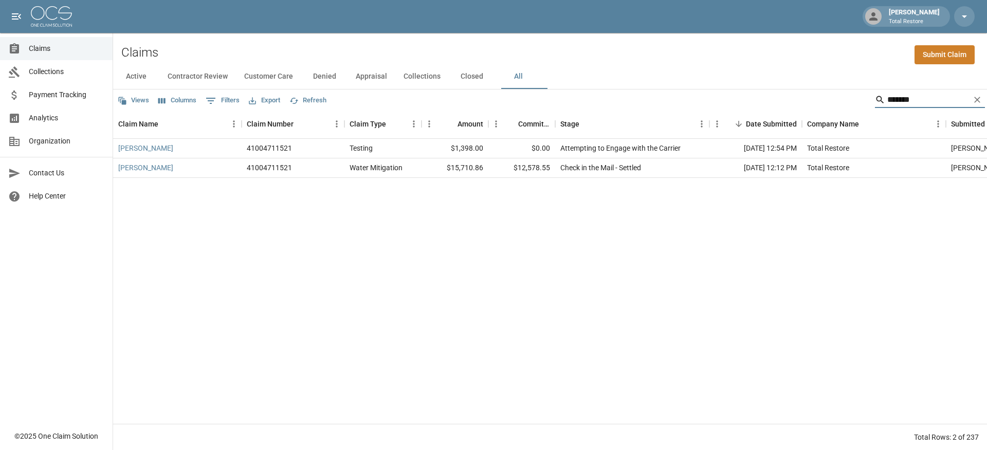
click at [820, 101] on div "Views Columns 0 Filters Export Refresh *******" at bounding box center [550, 99] width 874 height 21
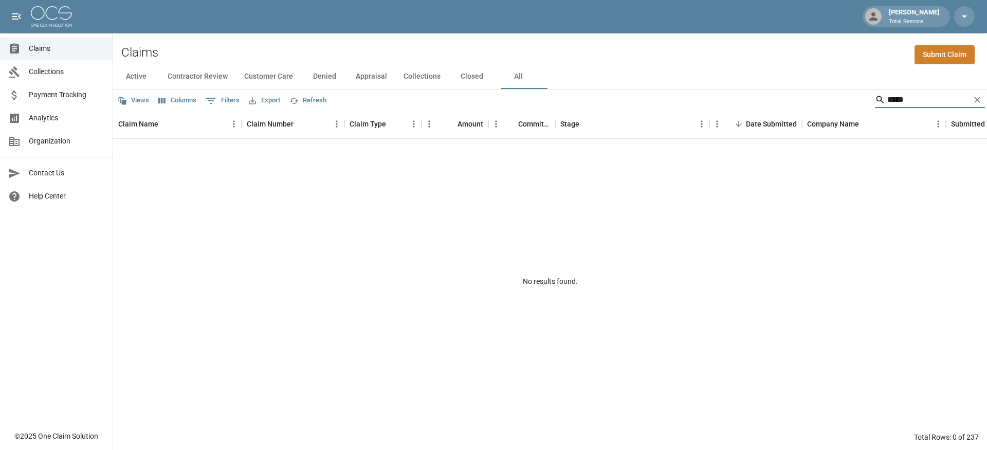
drag, startPoint x: 915, startPoint y: 97, endPoint x: 830, endPoint y: 97, distance: 85.3
click at [830, 97] on div "Views Columns 0 Filters Export Refresh *****" at bounding box center [550, 99] width 874 height 21
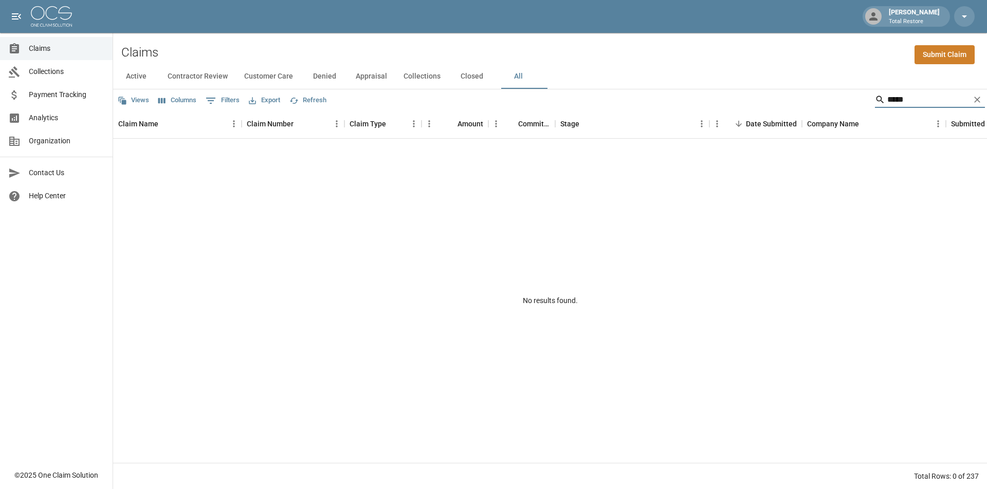
type input "*****"
click at [50, 119] on span "Analytics" at bounding box center [67, 118] width 76 height 11
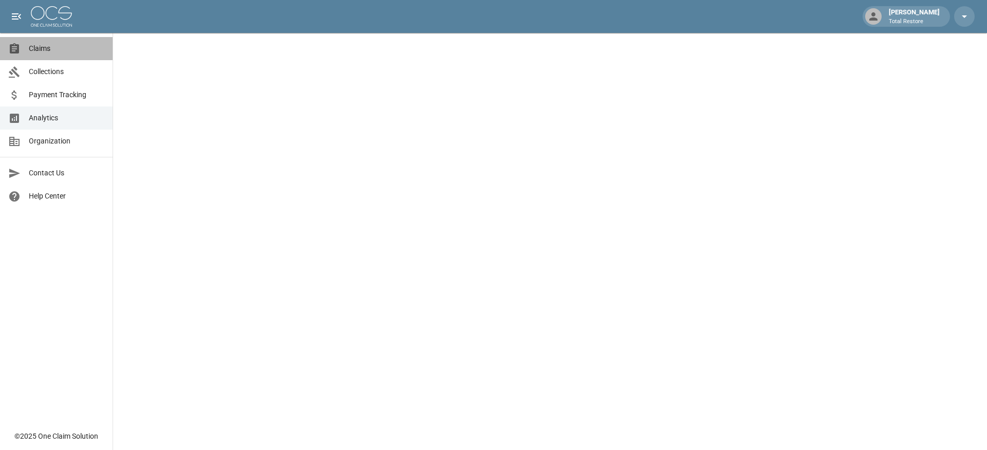
click at [47, 51] on span "Claims" at bounding box center [67, 48] width 76 height 11
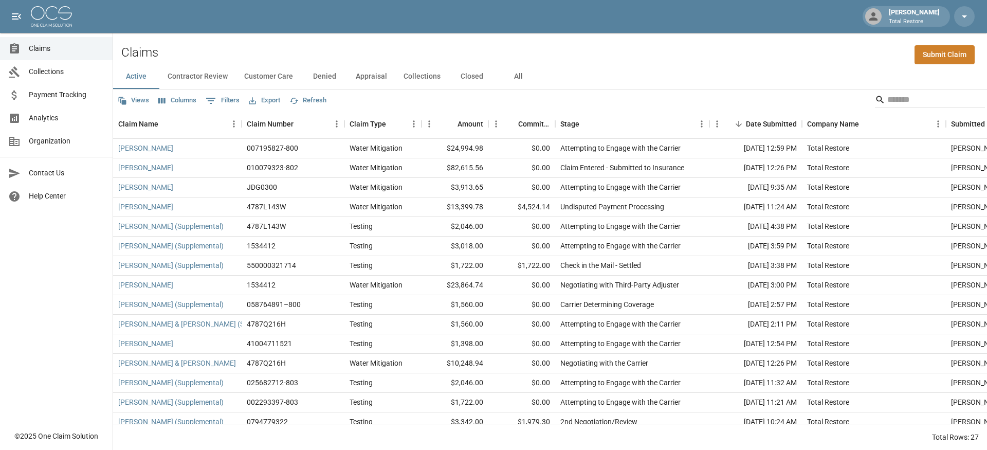
click at [520, 79] on button "All" at bounding box center [518, 76] width 46 height 25
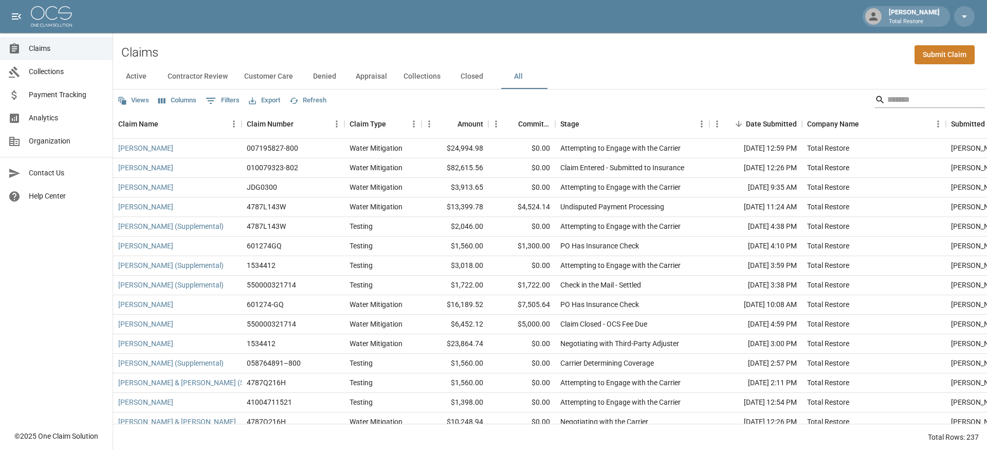
click at [892, 97] on input "Search" at bounding box center [928, 99] width 82 height 16
type input "*"
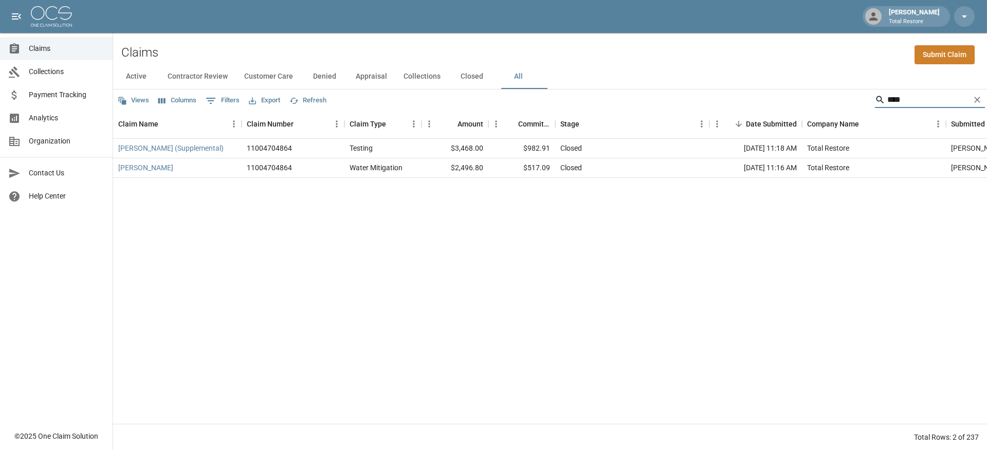
type input "****"
click at [977, 98] on icon "Clear" at bounding box center [977, 100] width 10 height 10
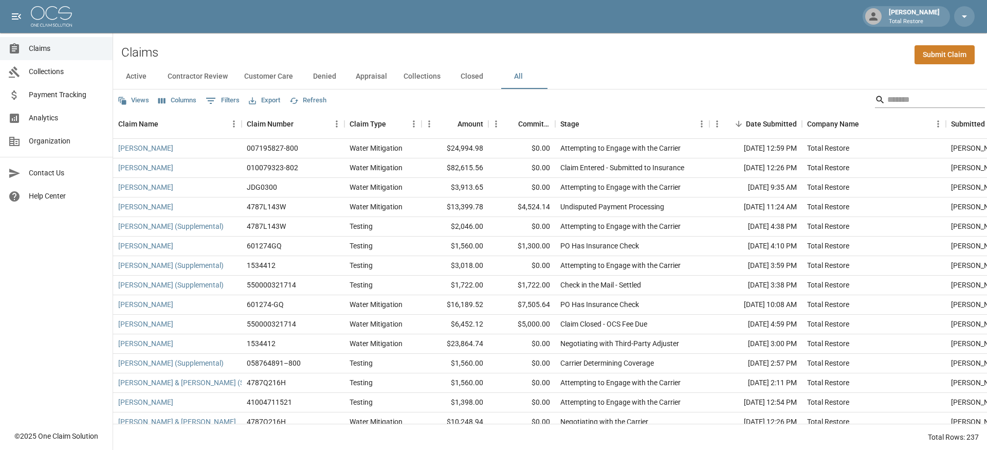
click at [910, 102] on input "Search" at bounding box center [928, 99] width 82 height 16
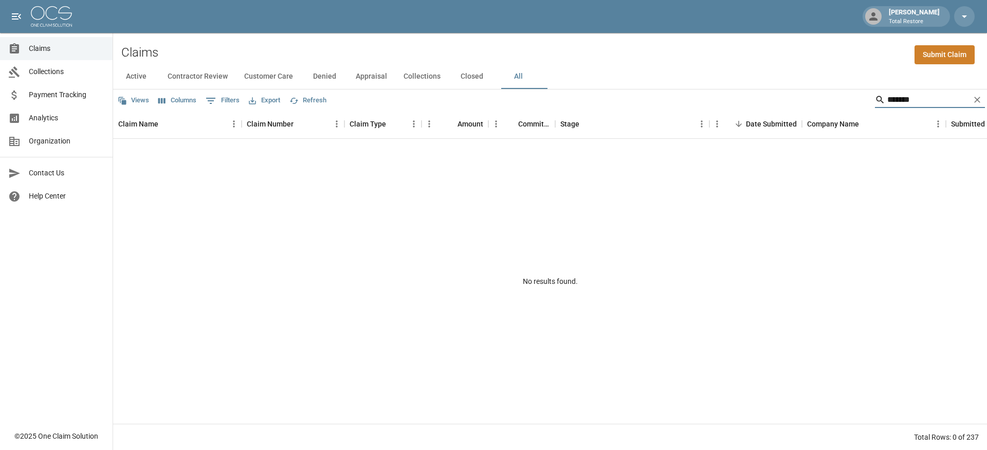
drag, startPoint x: 911, startPoint y: 105, endPoint x: 839, endPoint y: 92, distance: 73.6
click at [839, 92] on div "Views Columns 0 Filters Export Refresh *******" at bounding box center [550, 99] width 874 height 21
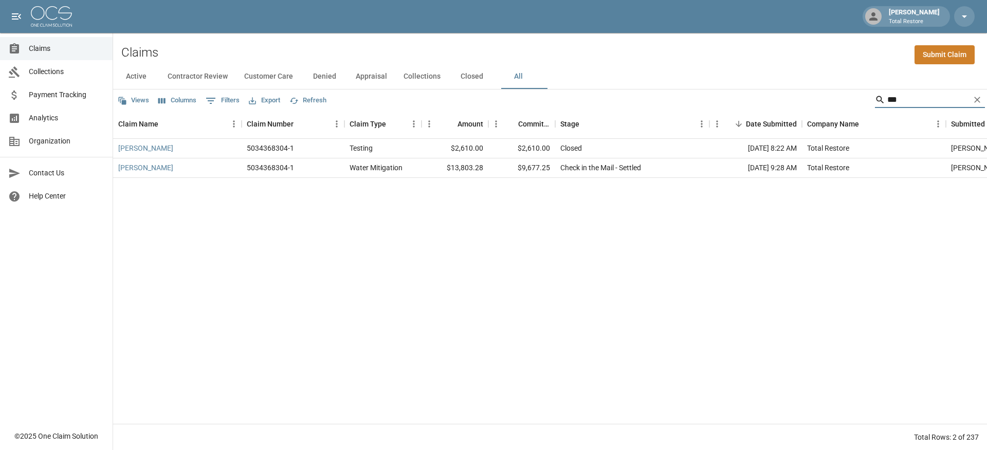
drag, startPoint x: 909, startPoint y: 95, endPoint x: 847, endPoint y: 96, distance: 61.7
click at [847, 96] on div "Views Columns 0 Filters Export Refresh ***" at bounding box center [550, 99] width 874 height 21
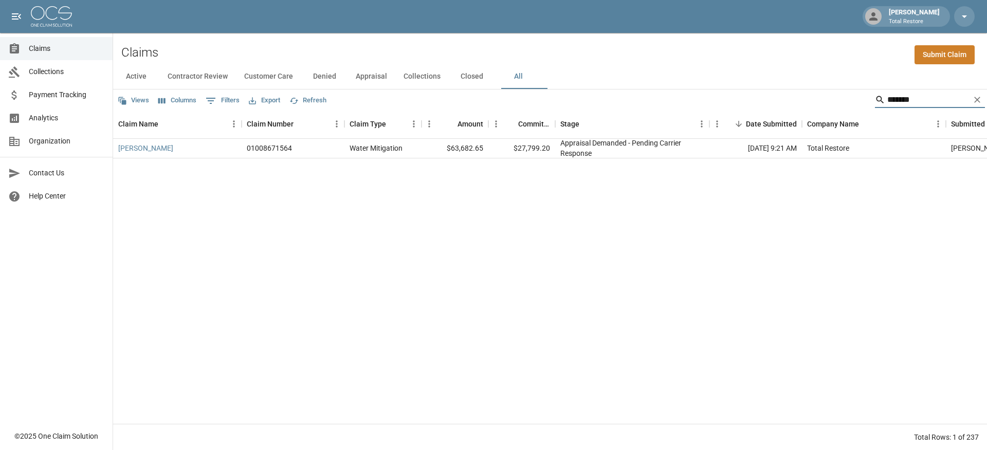
type input "*******"
click at [143, 154] on div "[PERSON_NAME]" at bounding box center [177, 149] width 129 height 20
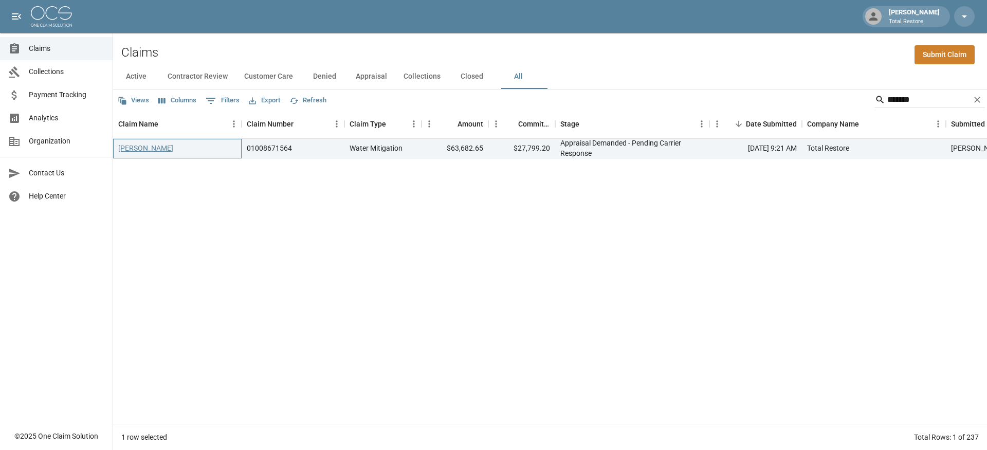
click at [142, 149] on link "[PERSON_NAME]" at bounding box center [145, 148] width 55 height 10
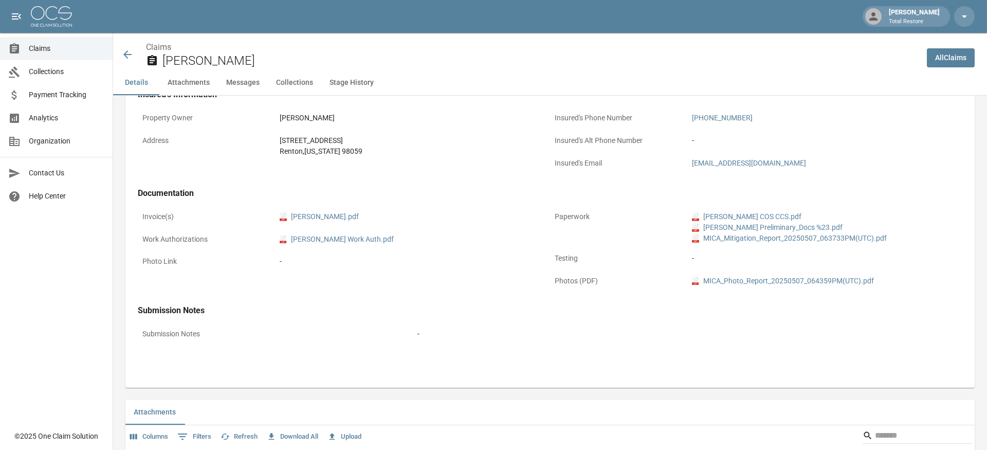
scroll to position [314, 0]
click at [132, 56] on icon at bounding box center [127, 54] width 12 height 12
